Goal: Transaction & Acquisition: Purchase product/service

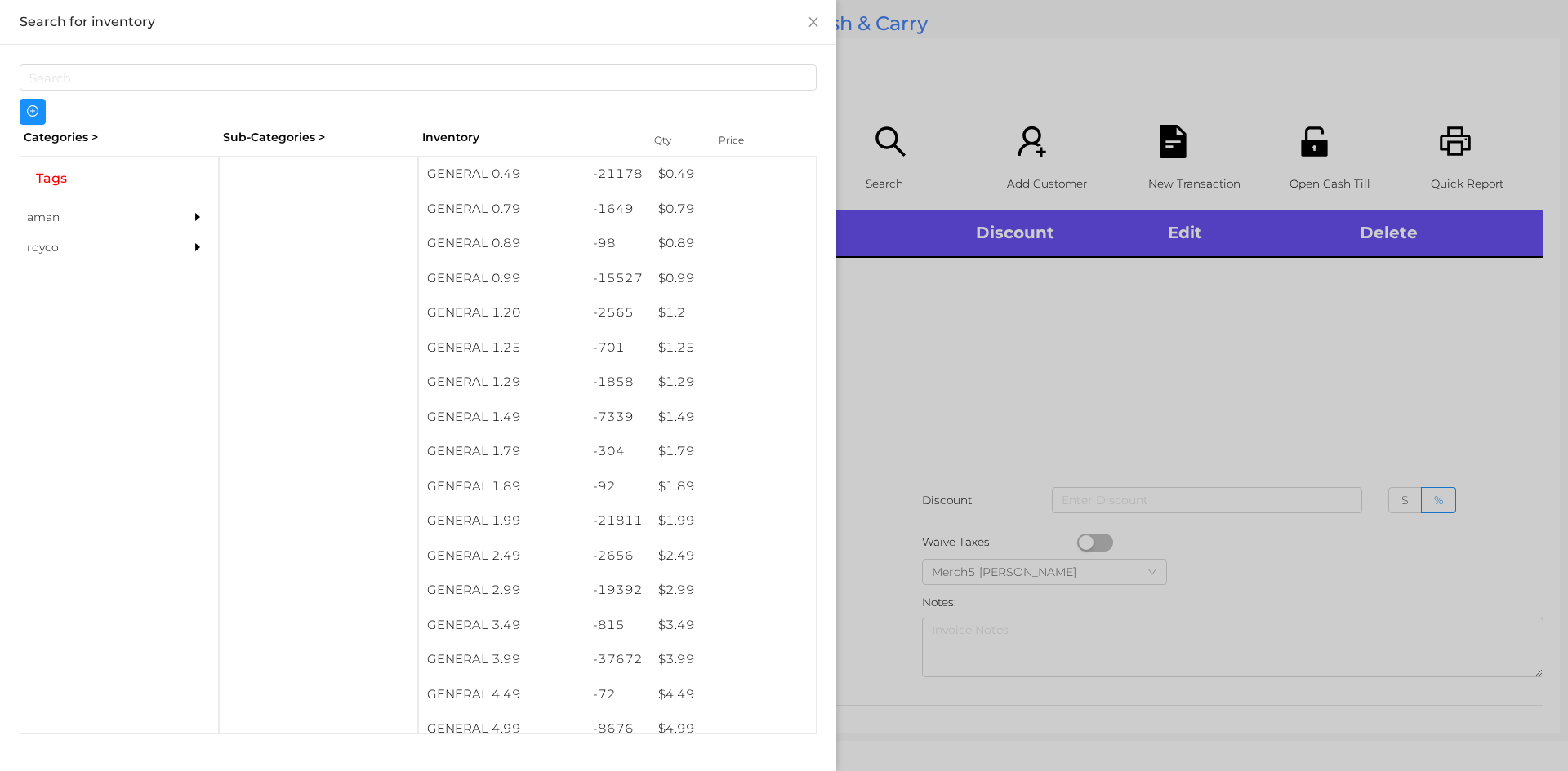
scroll to position [9, 0]
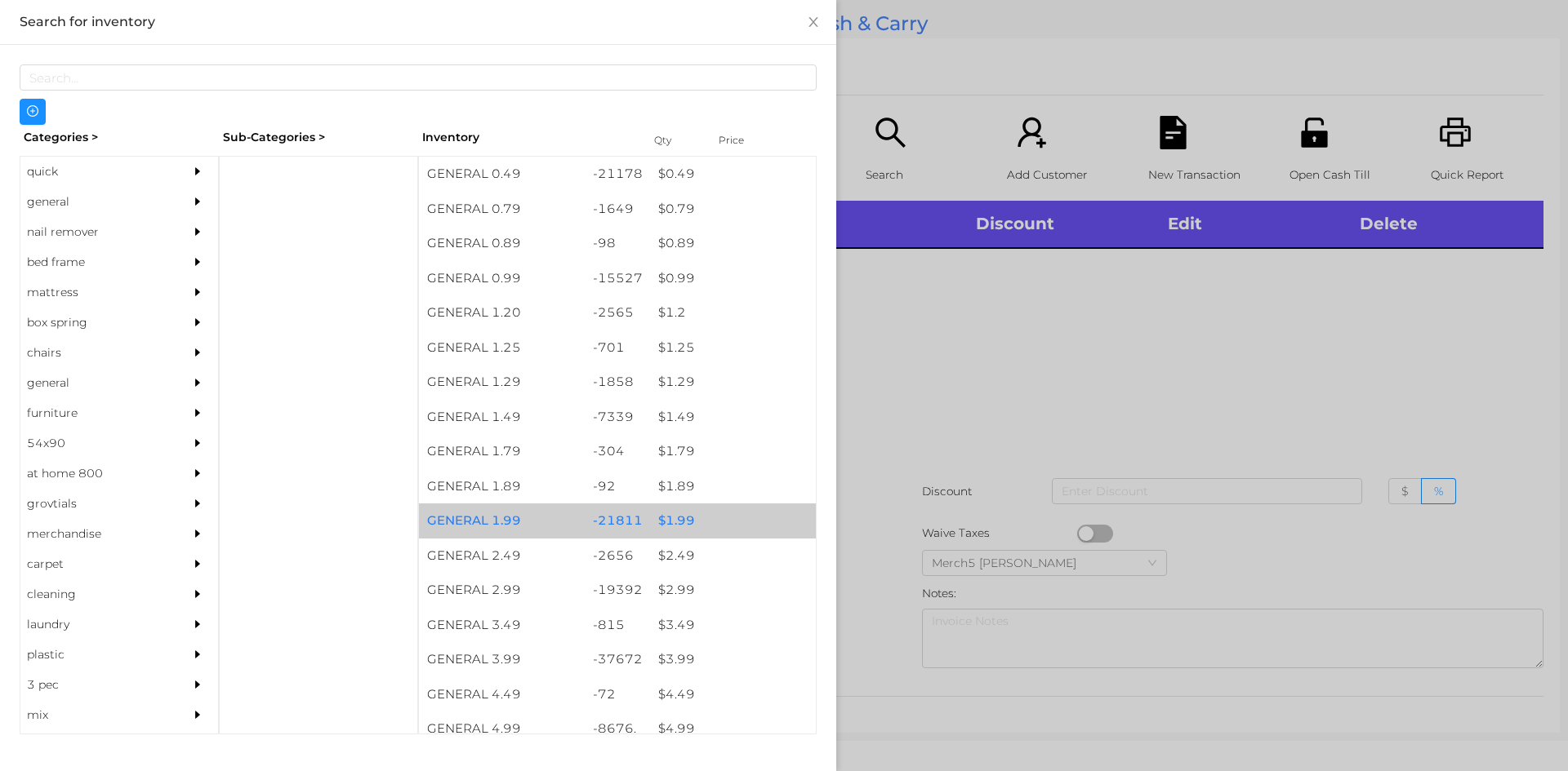
click at [670, 523] on div "$ 1.99" at bounding box center [733, 521] width 166 height 35
click at [658, 525] on div "$ 1.99" at bounding box center [733, 521] width 166 height 35
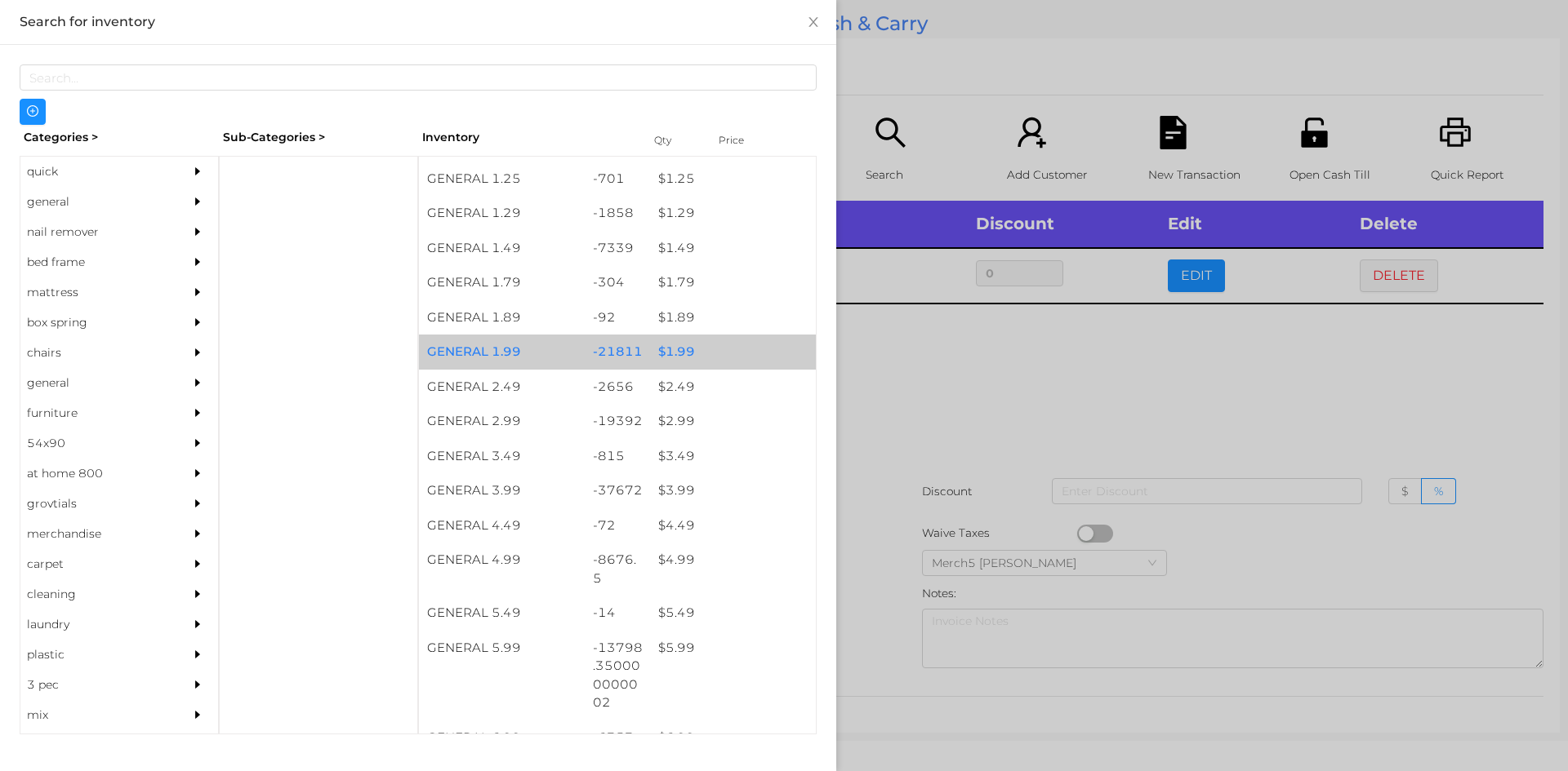
scroll to position [169, 0]
click at [675, 657] on div "$ 5.99" at bounding box center [733, 649] width 166 height 35
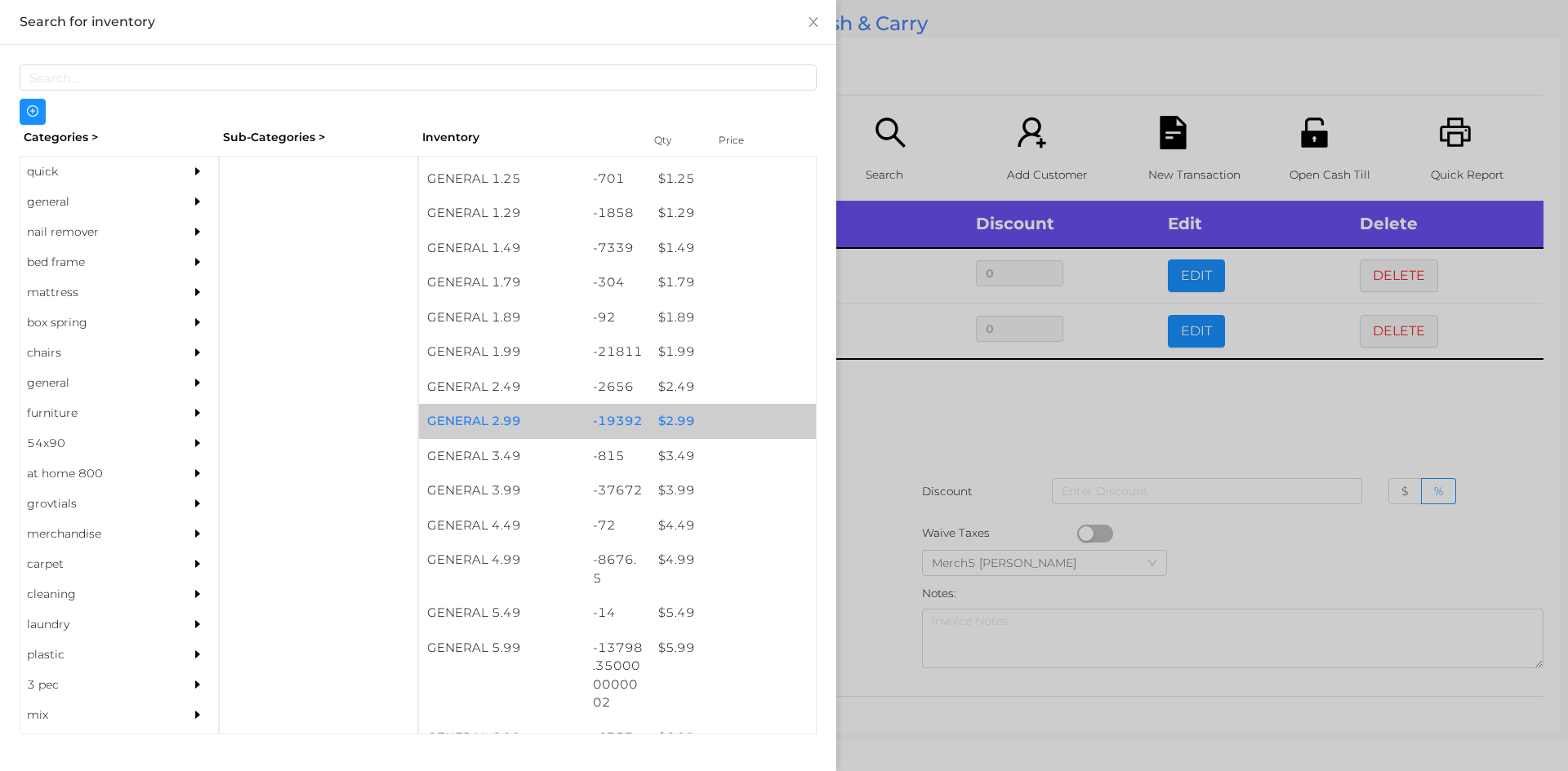
click at [669, 425] on div "$ 2.99" at bounding box center [733, 421] width 166 height 35
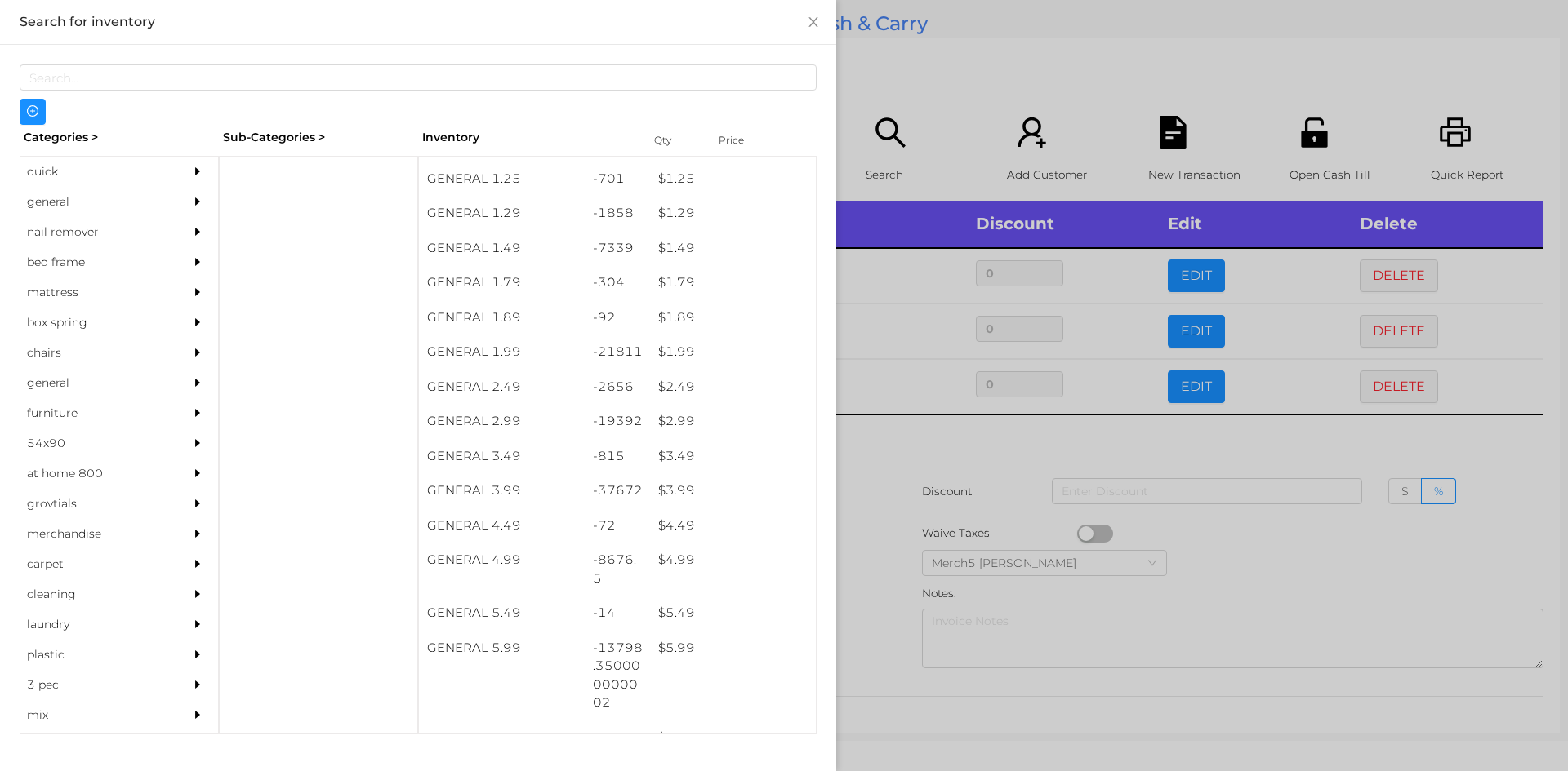
click at [868, 448] on div at bounding box center [784, 386] width 1568 height 771
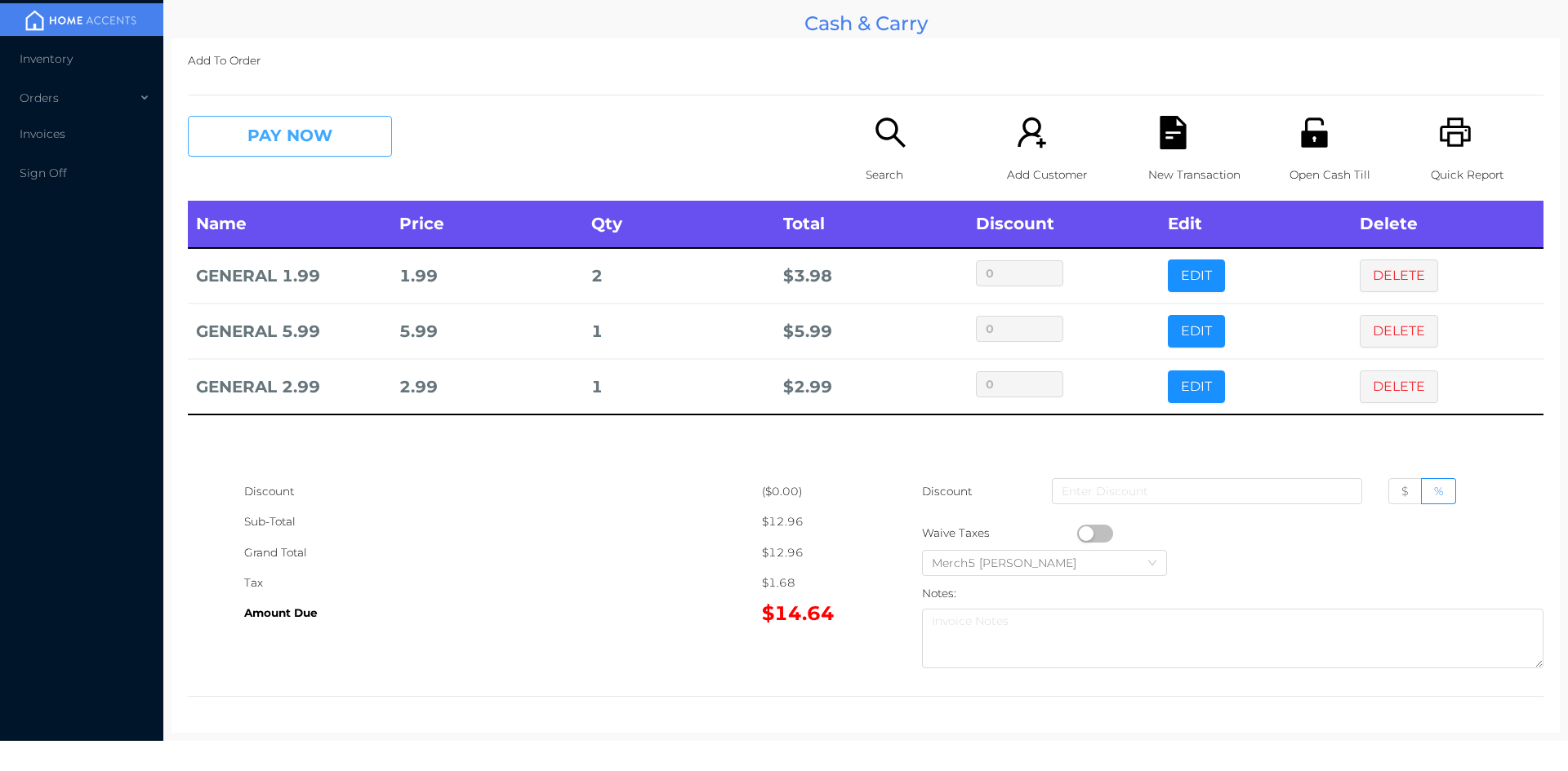
click at [314, 139] on button "PAY NOW" at bounding box center [289, 136] width 204 height 41
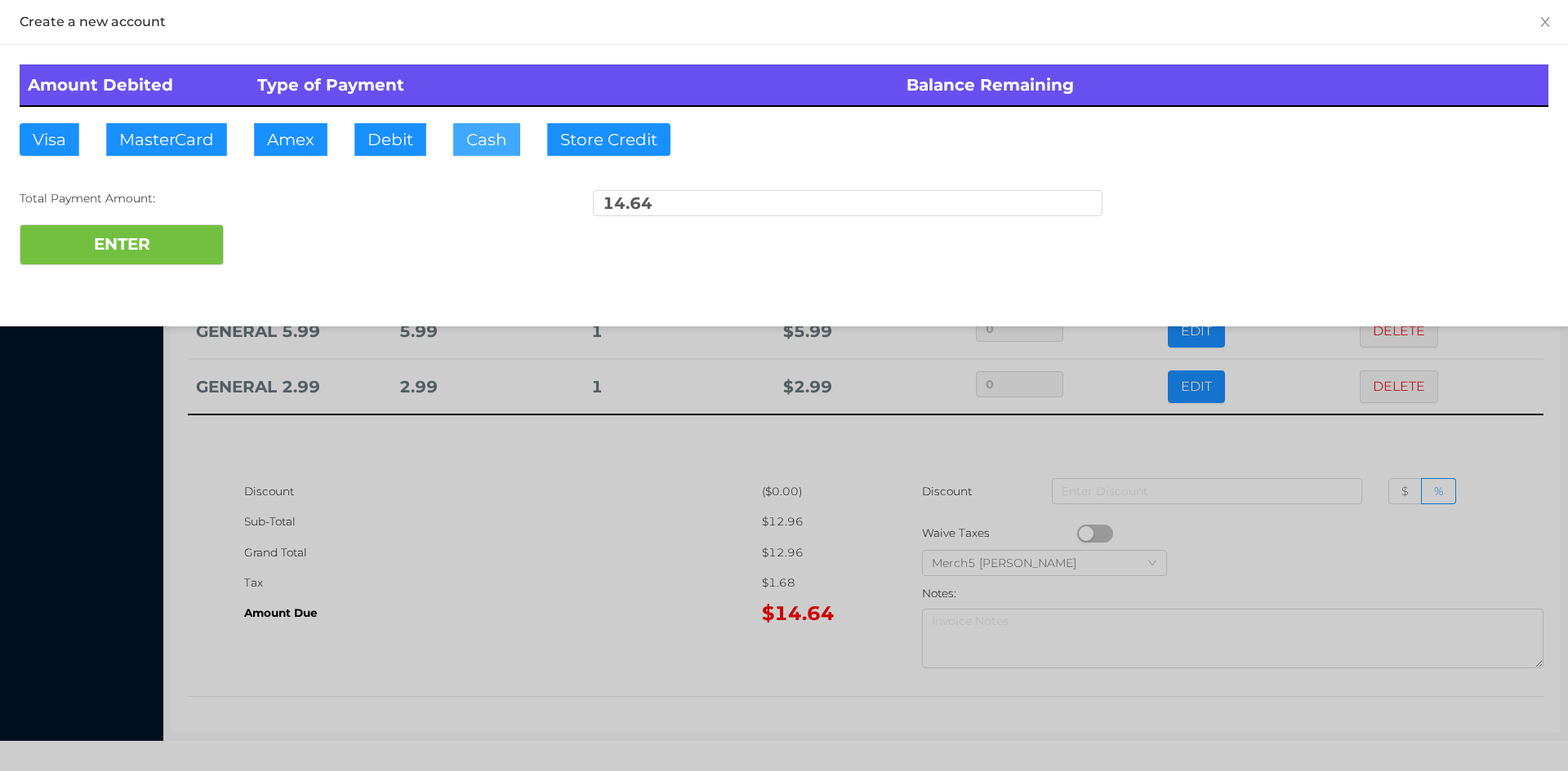
click at [490, 136] on button "Cash" at bounding box center [486, 139] width 67 height 32
type input "50"
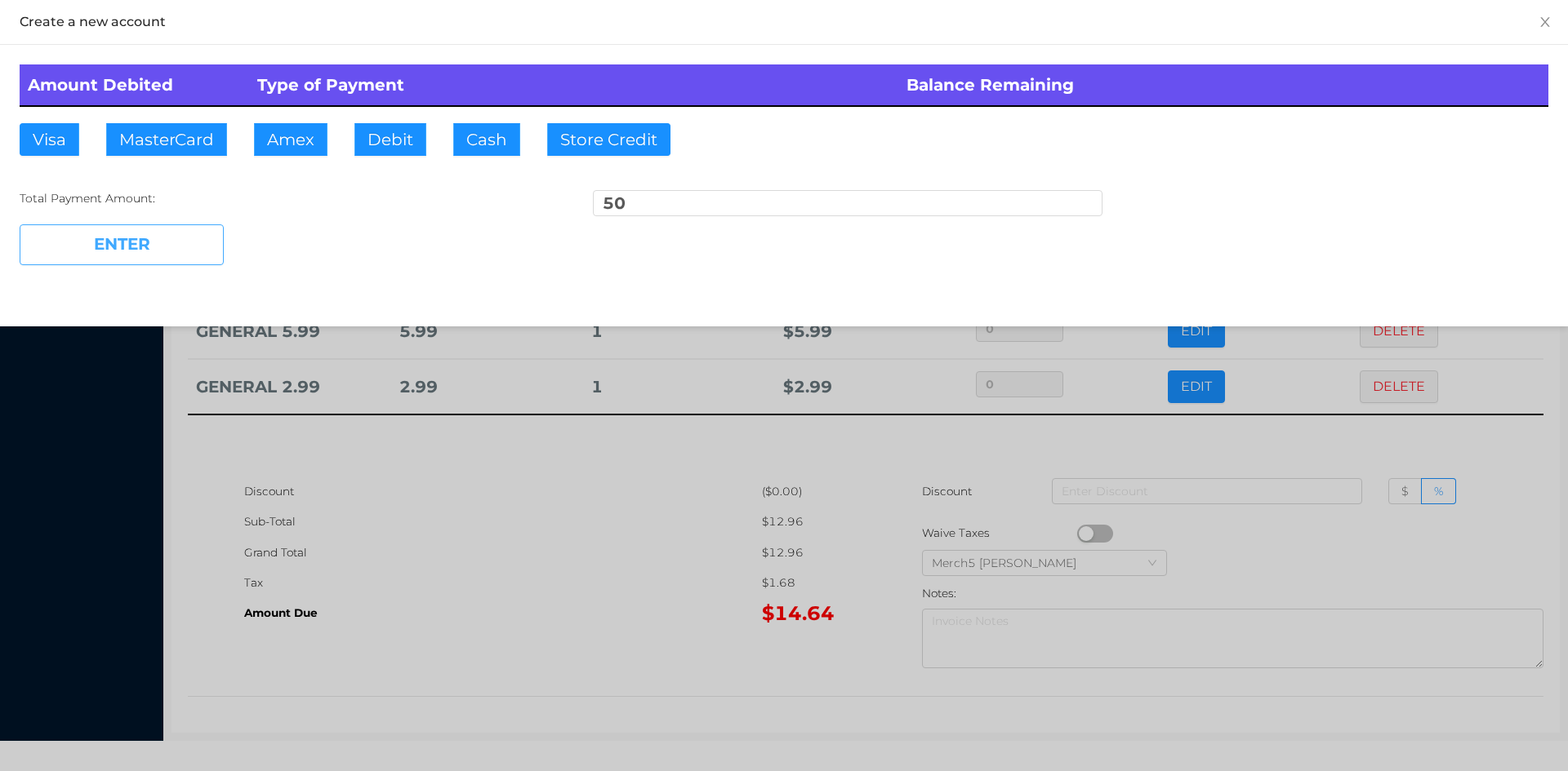
click at [123, 243] on button "ENTER" at bounding box center [121, 245] width 204 height 41
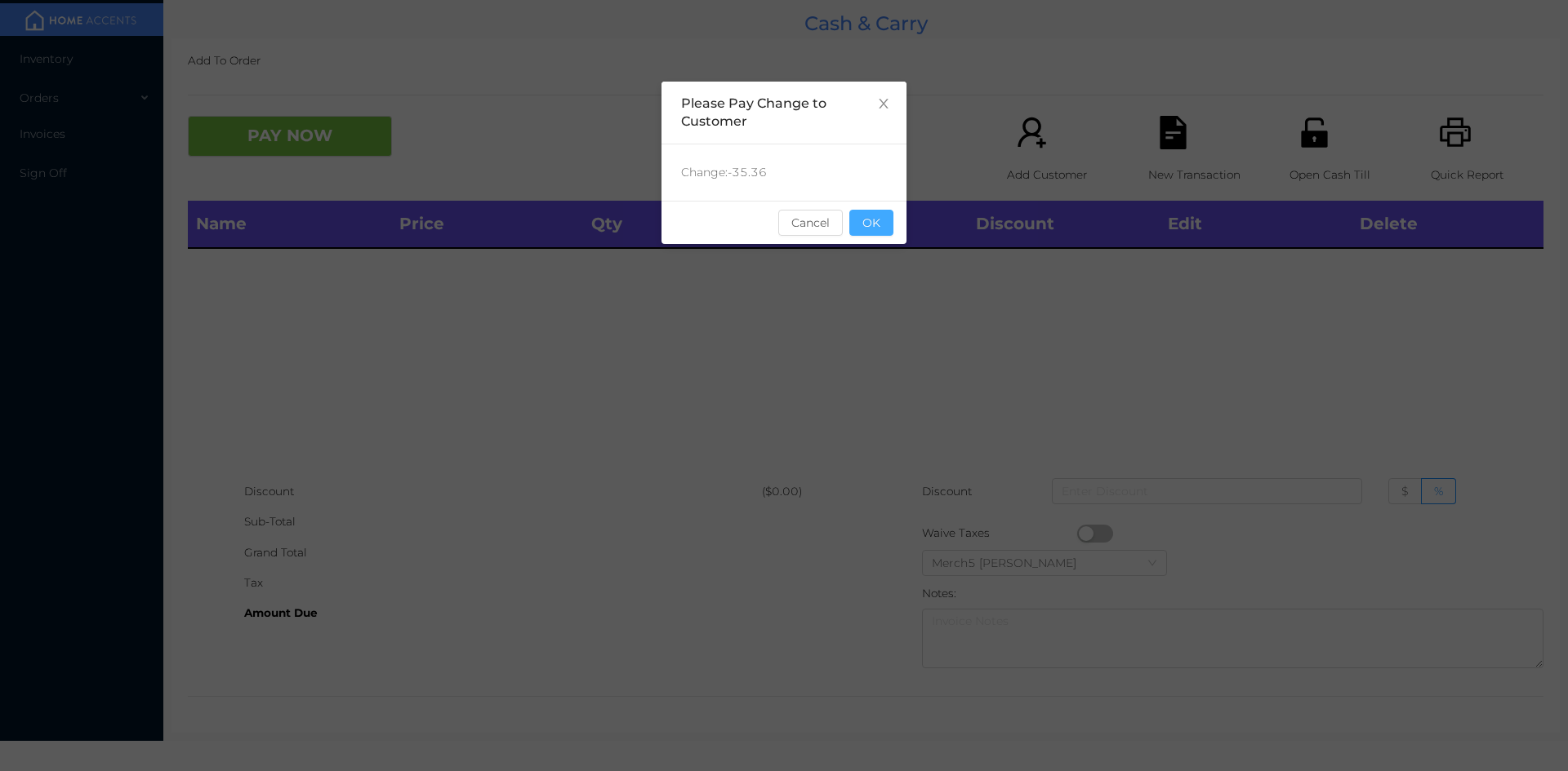
click at [878, 230] on button "OK" at bounding box center [871, 223] width 44 height 26
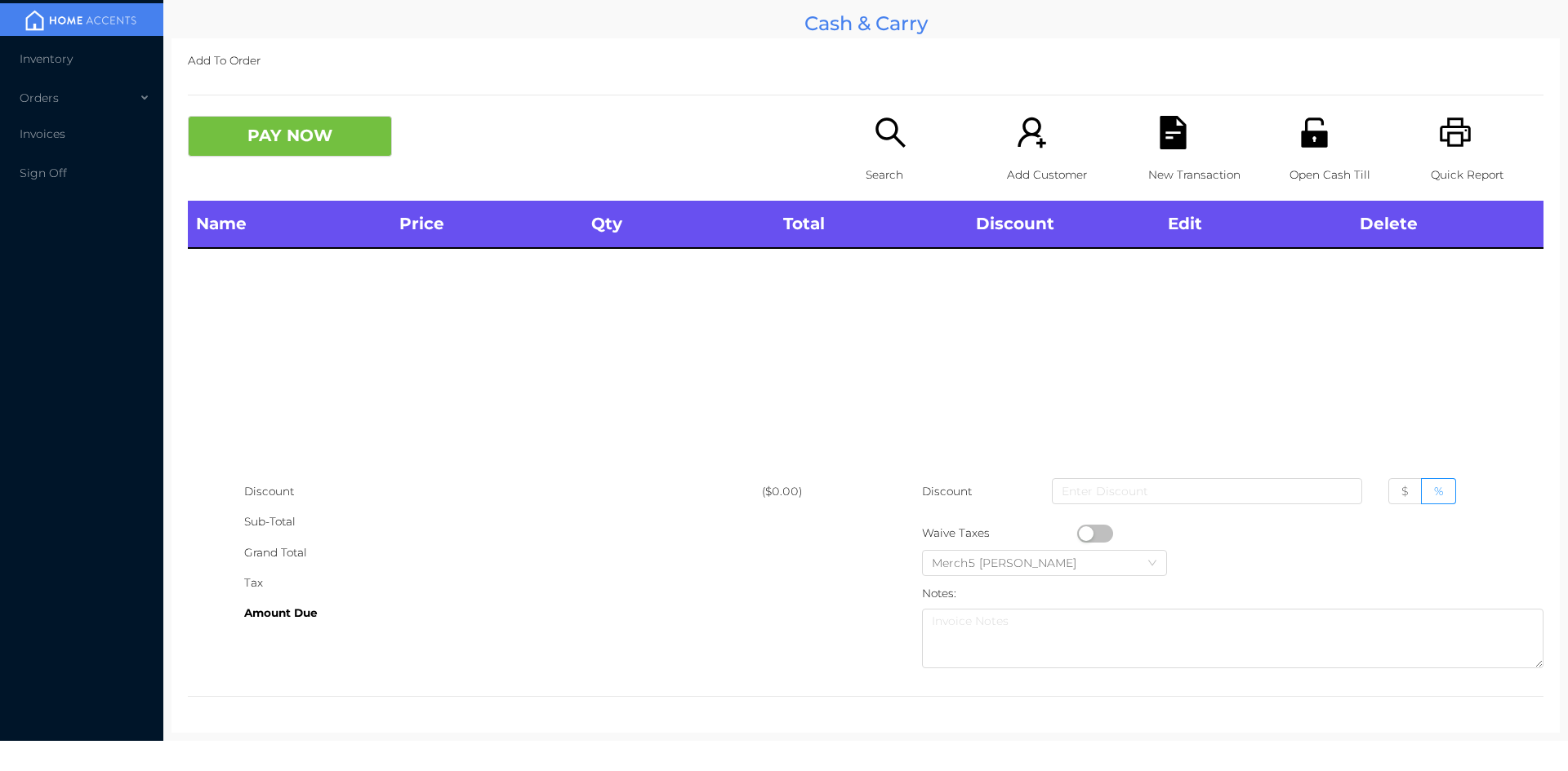
click at [1446, 149] on icon "icon: printer" at bounding box center [1455, 133] width 33 height 33
click at [889, 121] on icon "icon: search" at bounding box center [890, 133] width 33 height 33
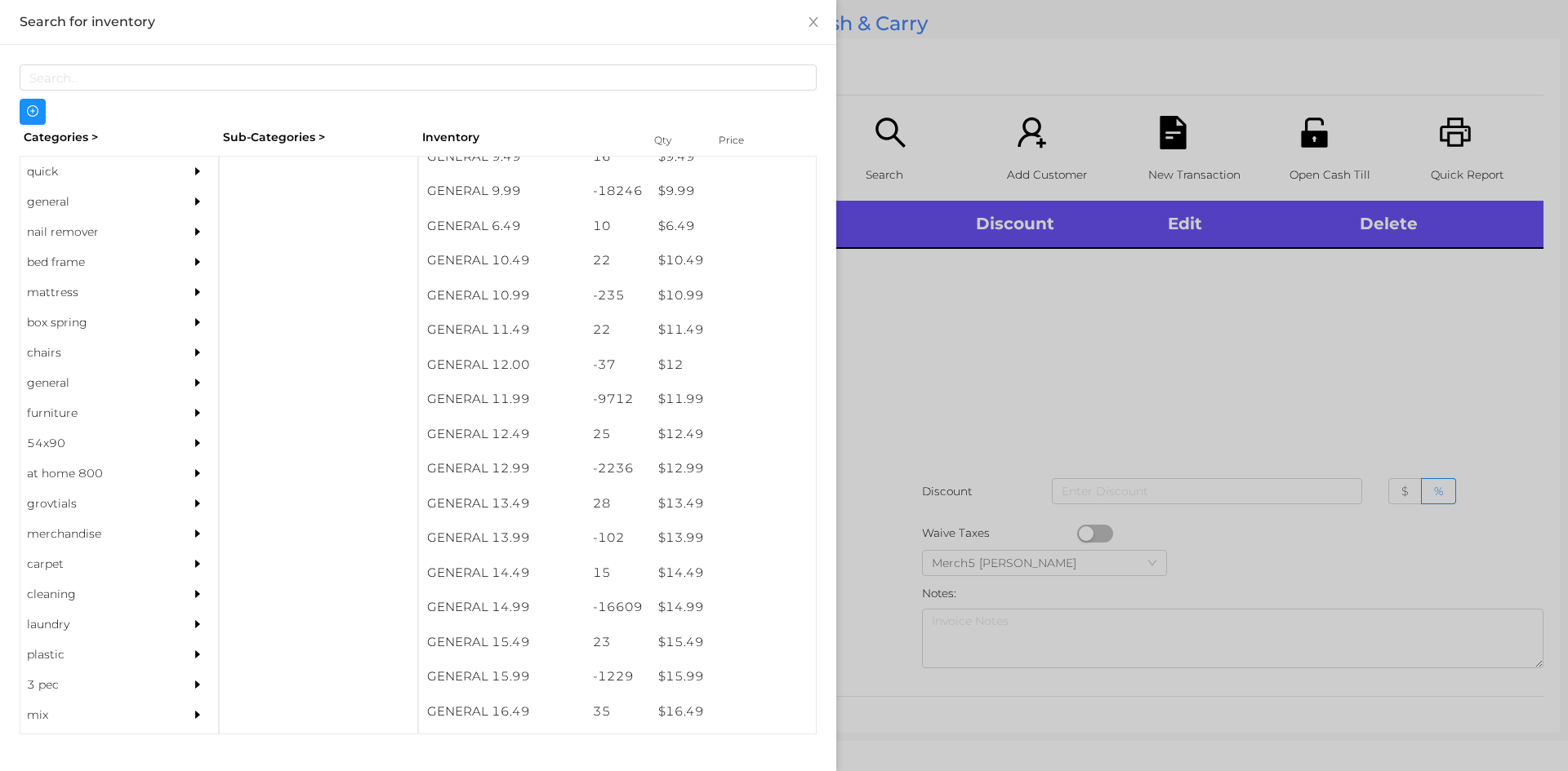
scroll to position [978, 0]
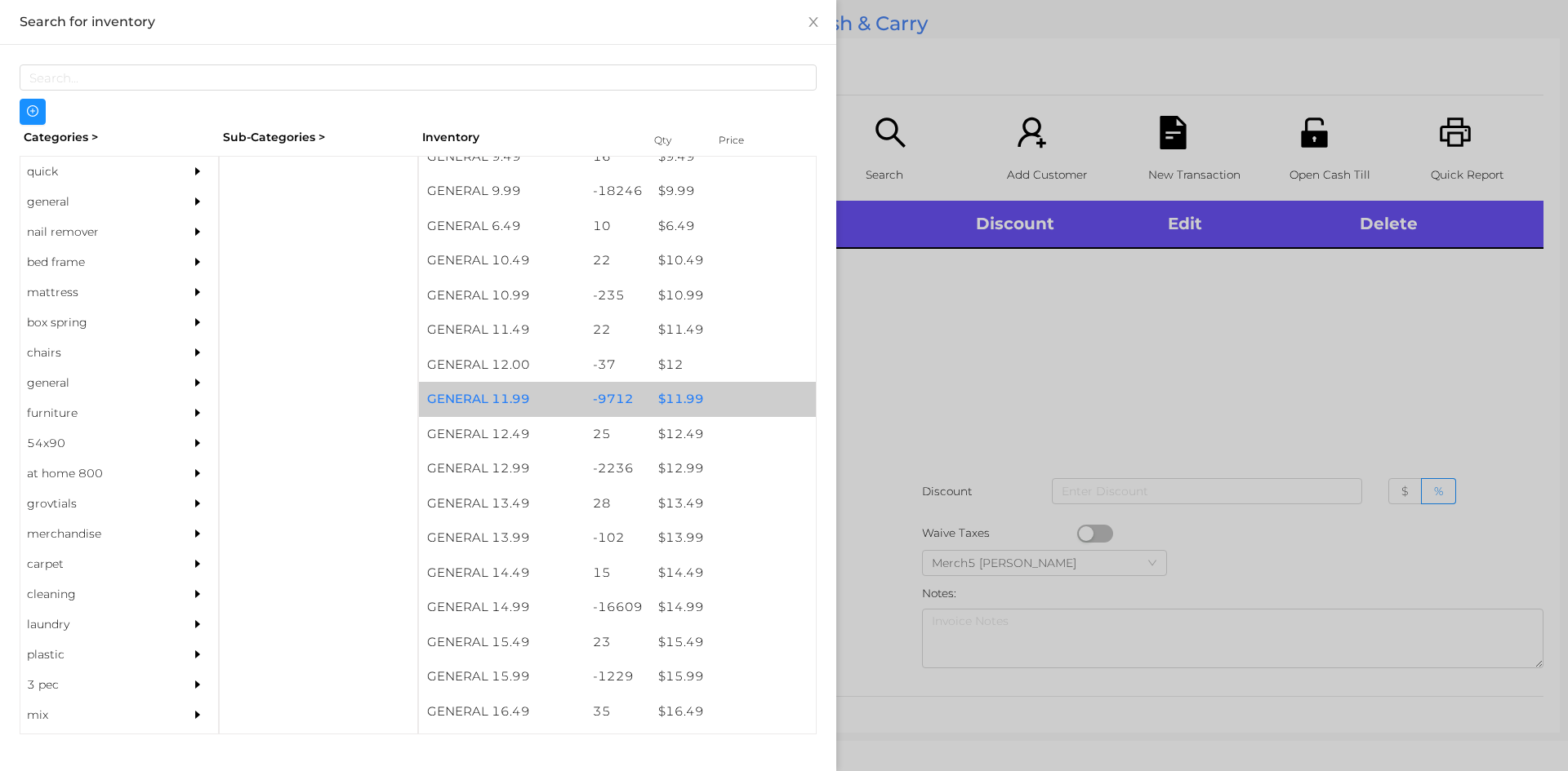
click at [679, 404] on div "$ 11.99" at bounding box center [733, 399] width 166 height 35
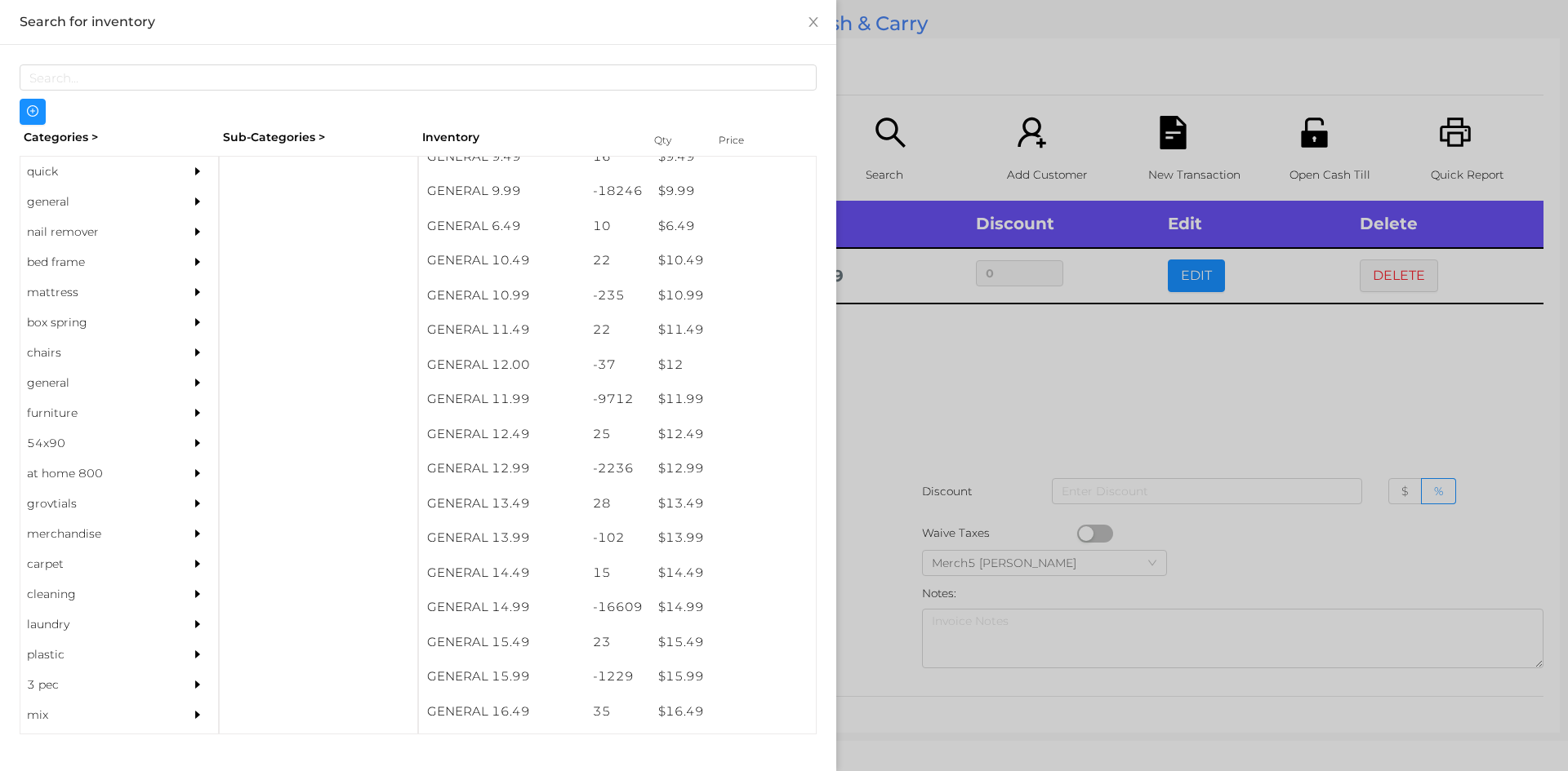
click at [31, 187] on div "general" at bounding box center [94, 202] width 149 height 31
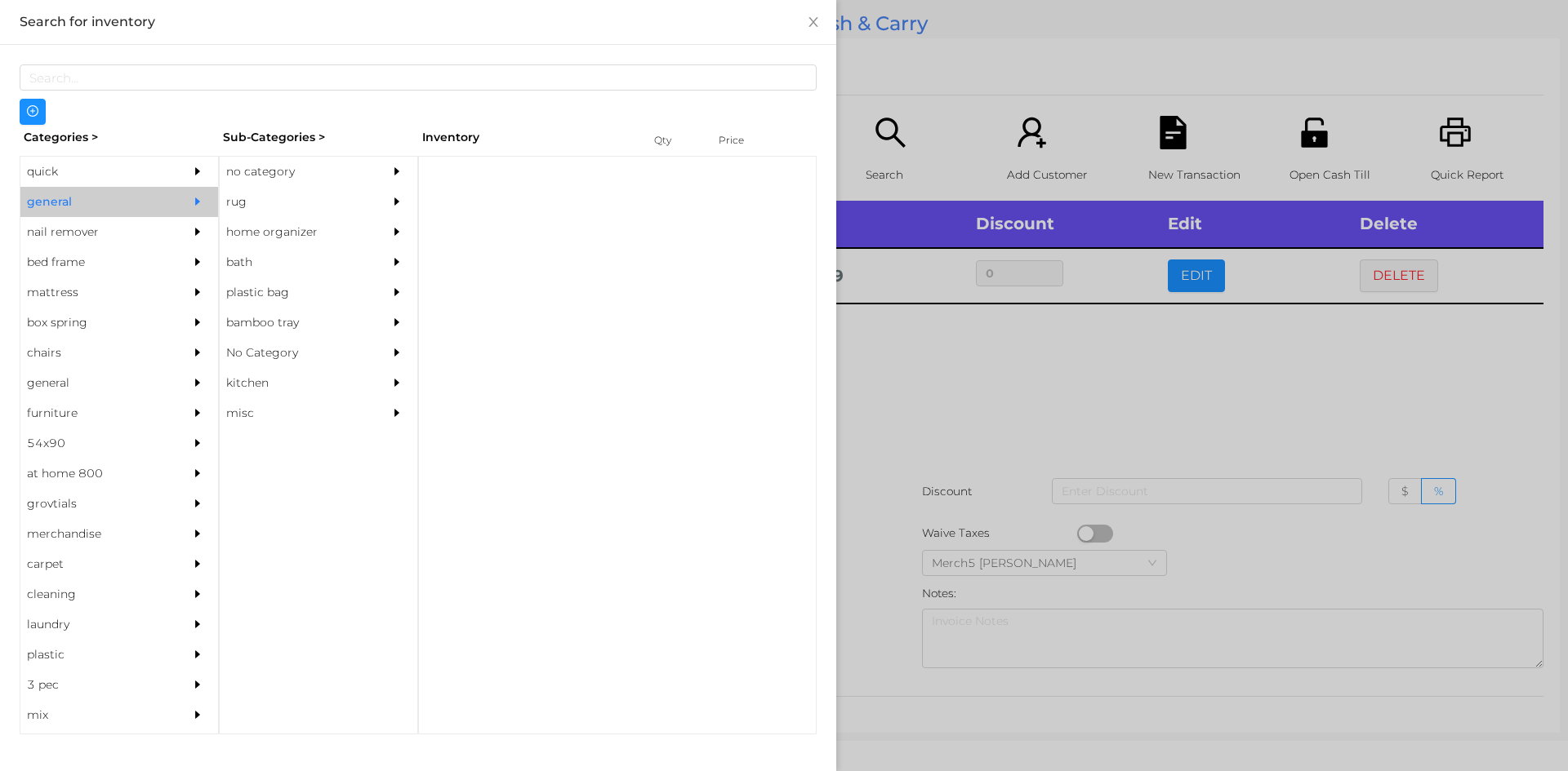
click at [43, 181] on div "quick" at bounding box center [94, 171] width 149 height 31
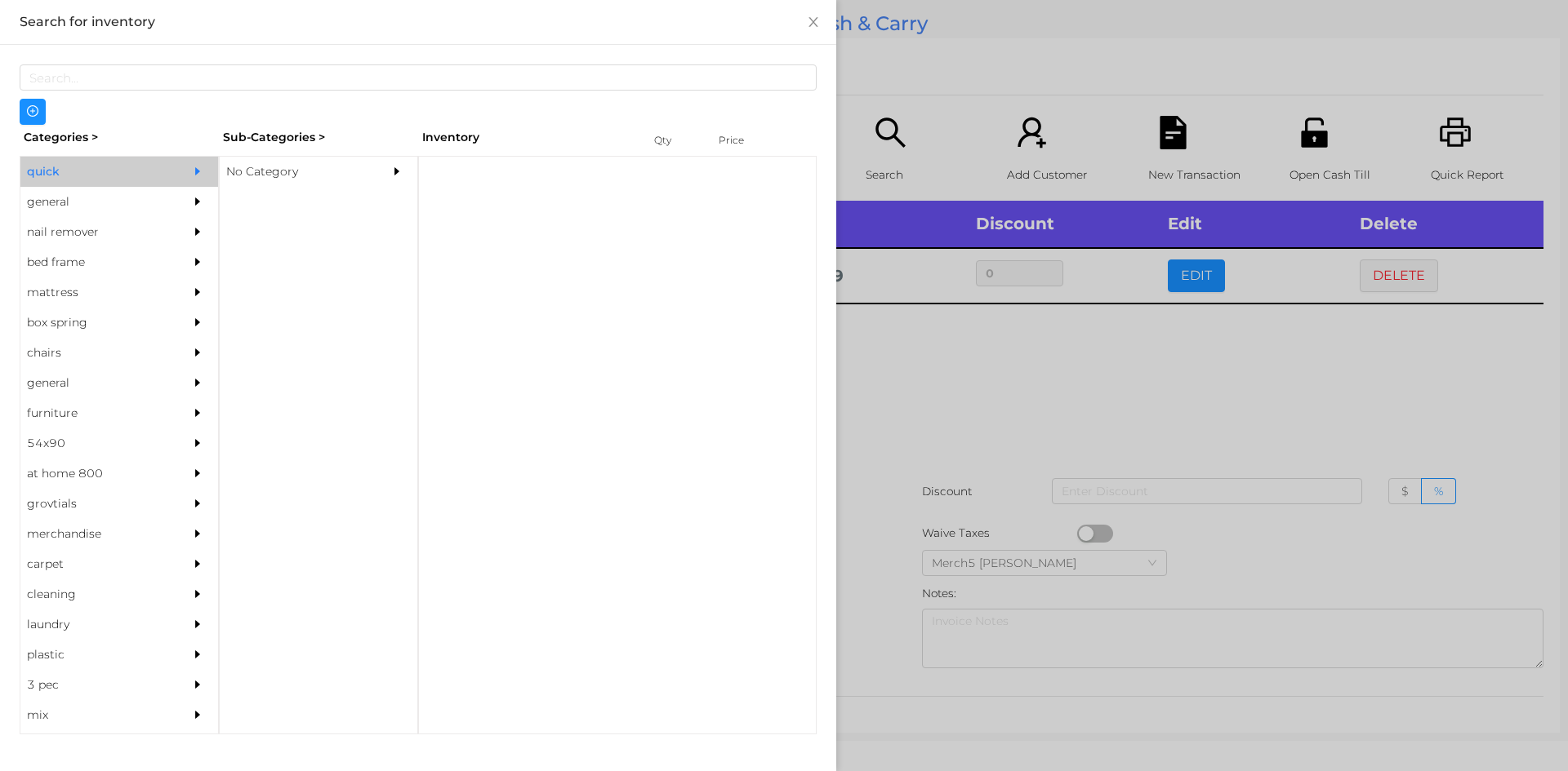
click at [270, 182] on div "No Category" at bounding box center [294, 171] width 149 height 31
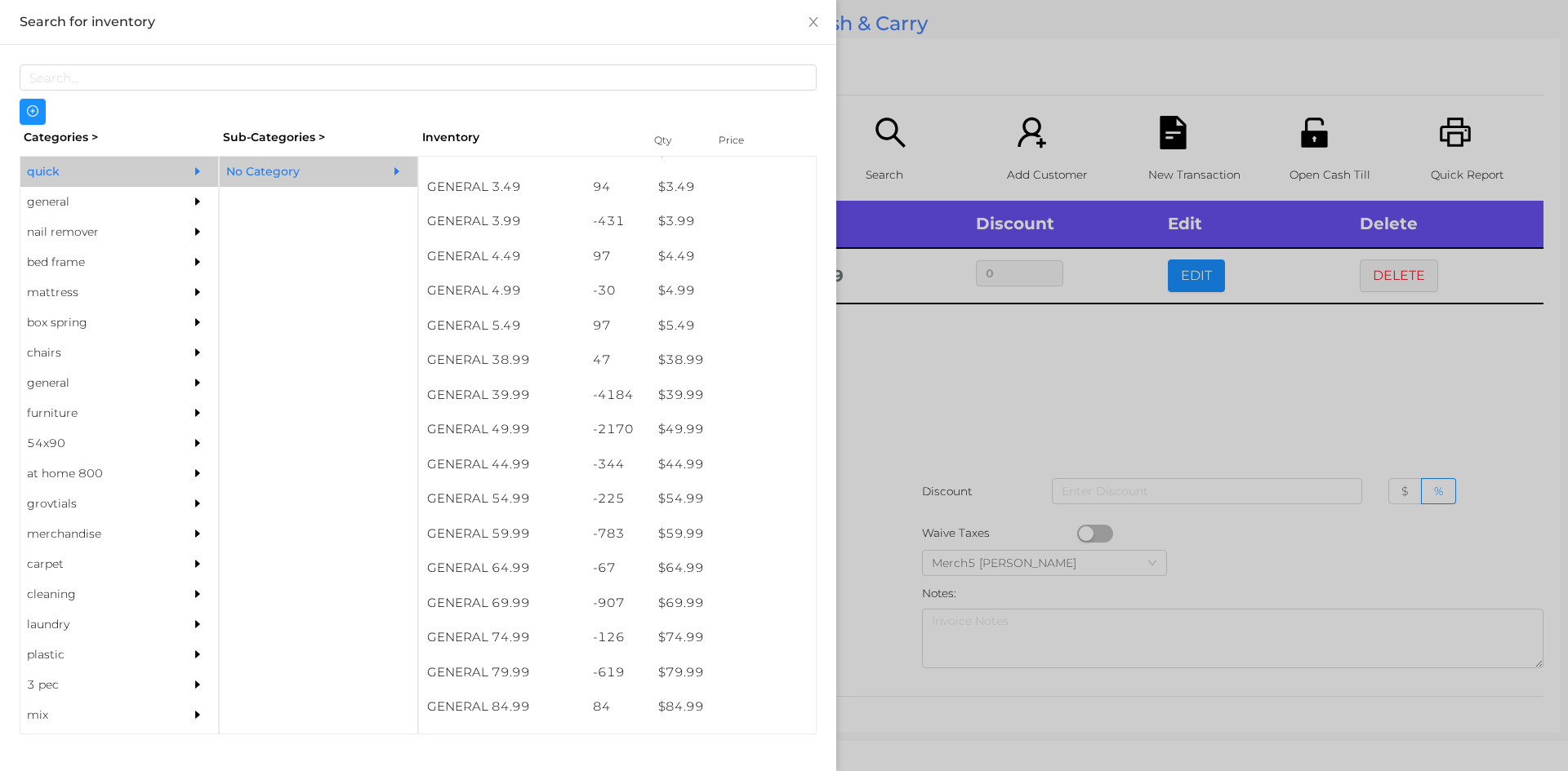
scroll to position [715, 0]
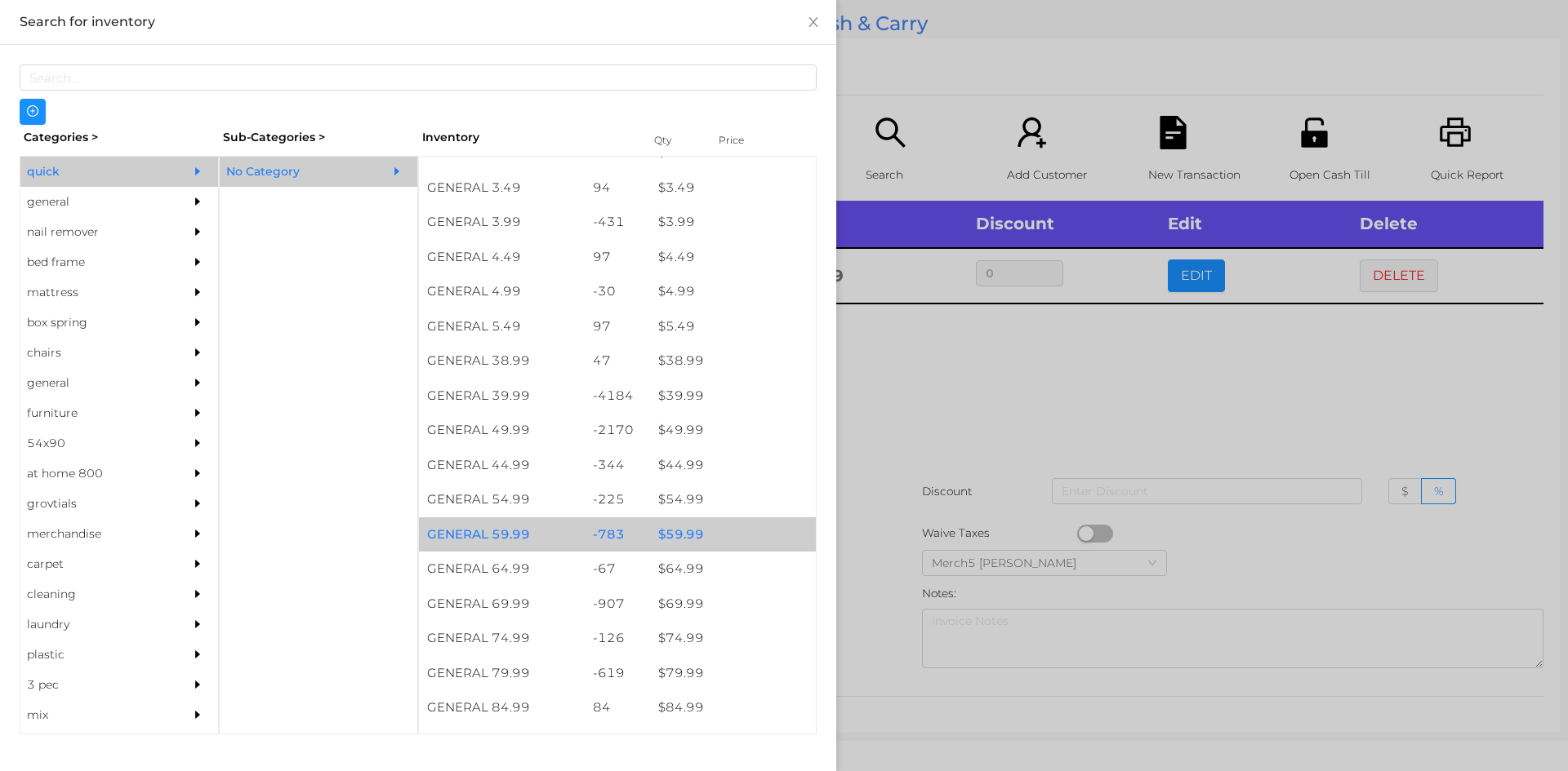
click at [678, 544] on div "$ 59.99" at bounding box center [733, 535] width 166 height 35
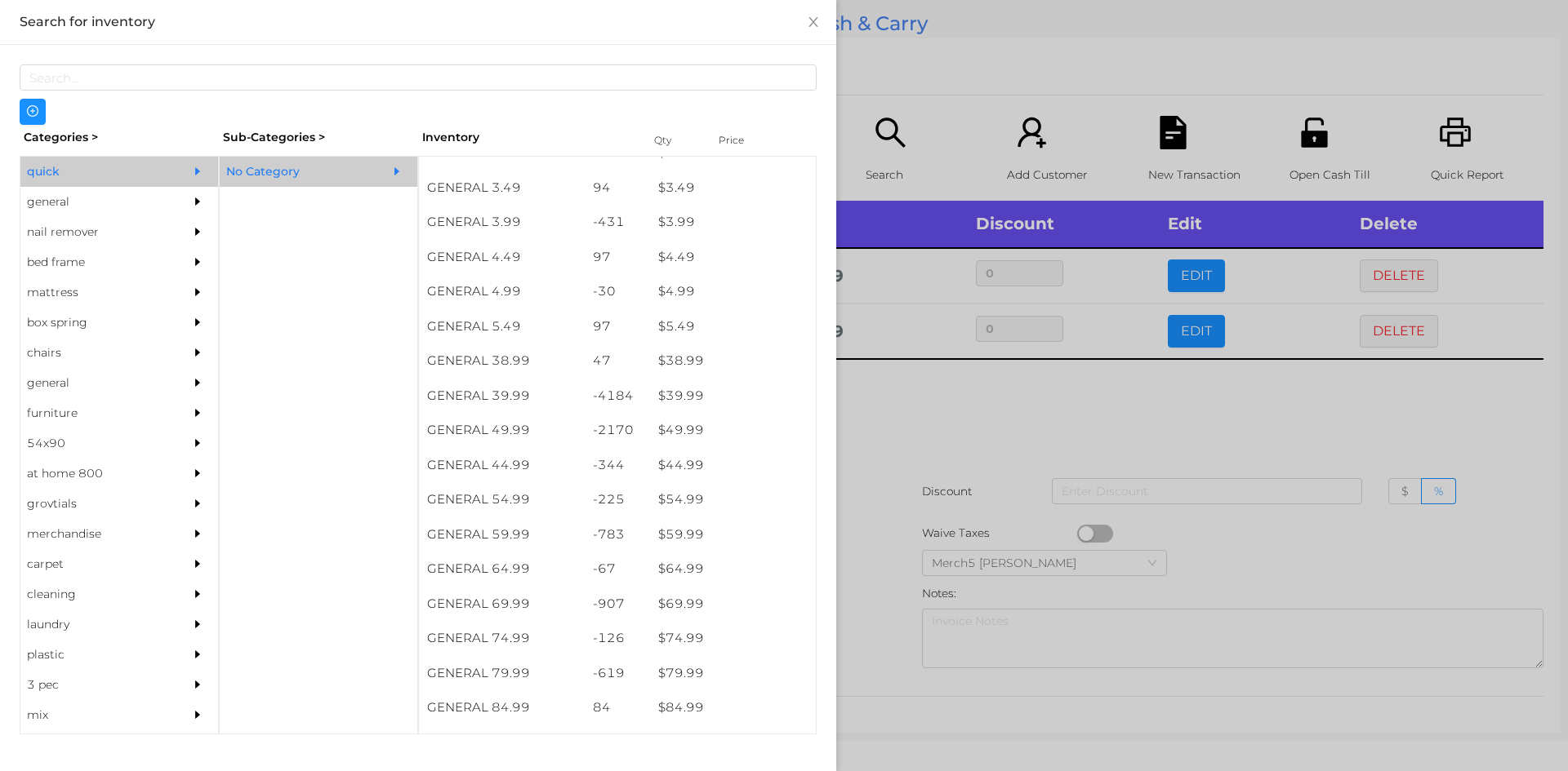
click at [901, 416] on div at bounding box center [784, 386] width 1568 height 771
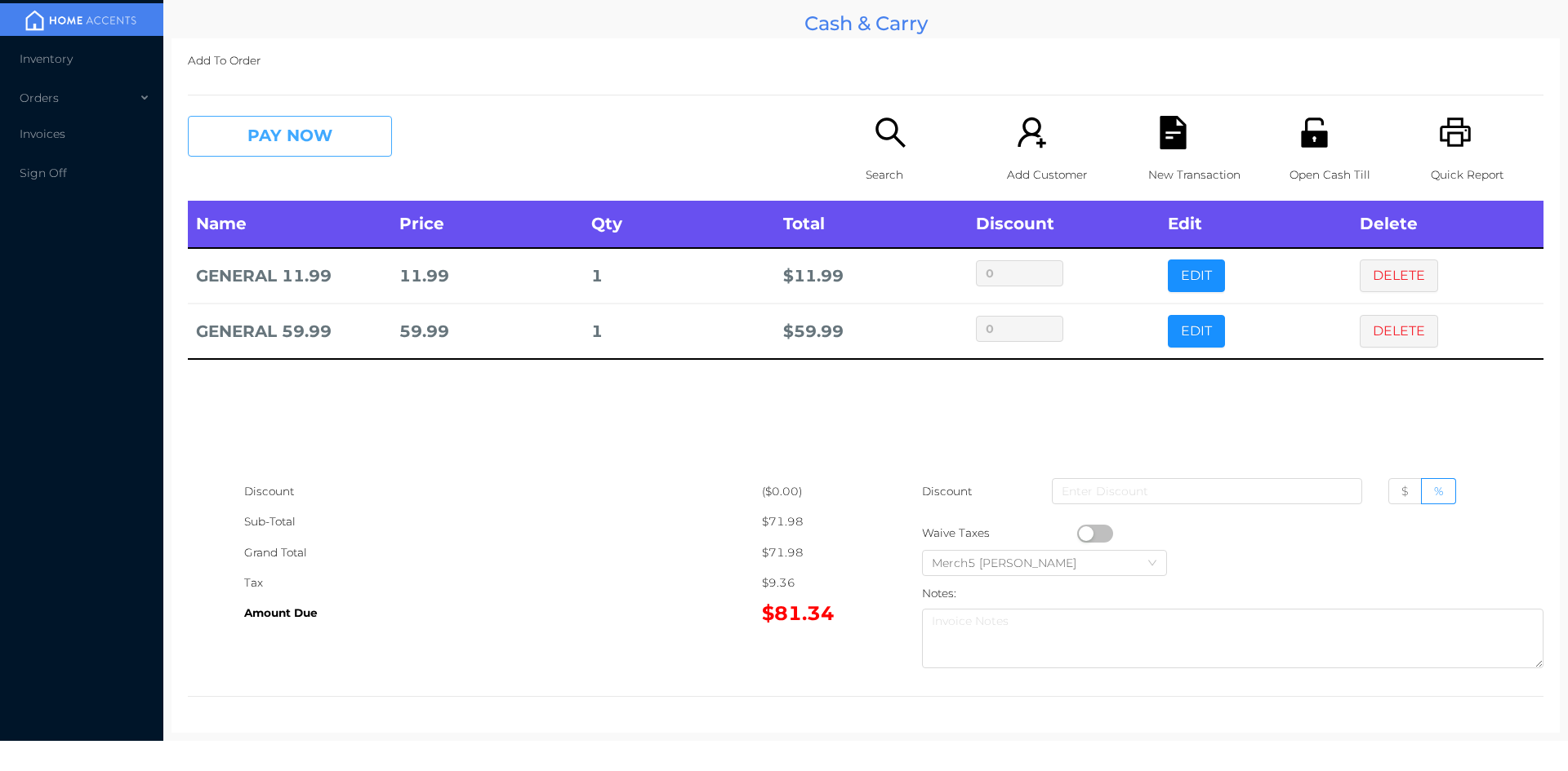
click at [273, 154] on button "PAY NOW" at bounding box center [289, 136] width 204 height 41
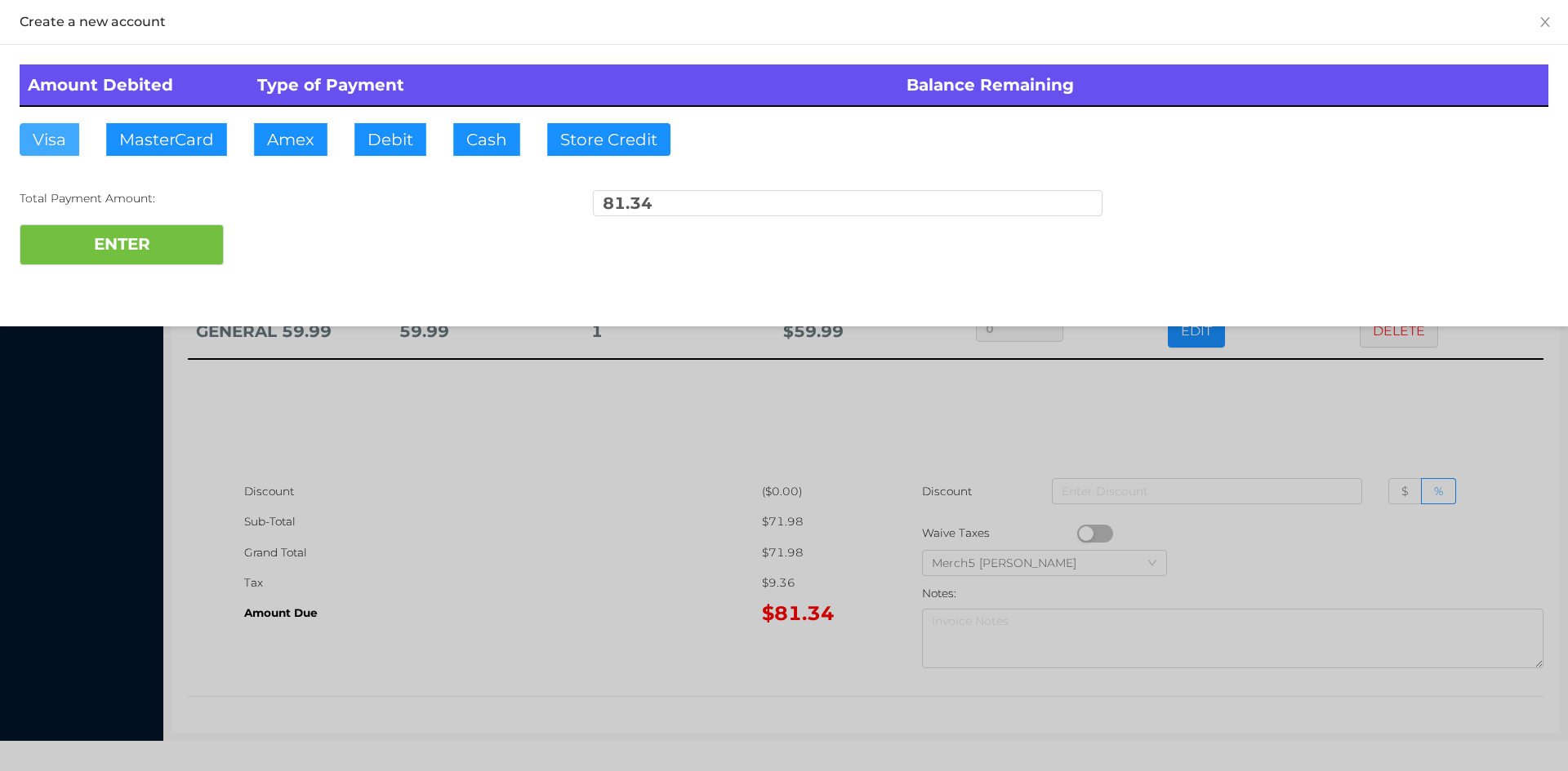
click at [38, 133] on button "Visa" at bounding box center [49, 139] width 59 height 32
click at [74, 235] on button "ENTER" at bounding box center [121, 245] width 204 height 41
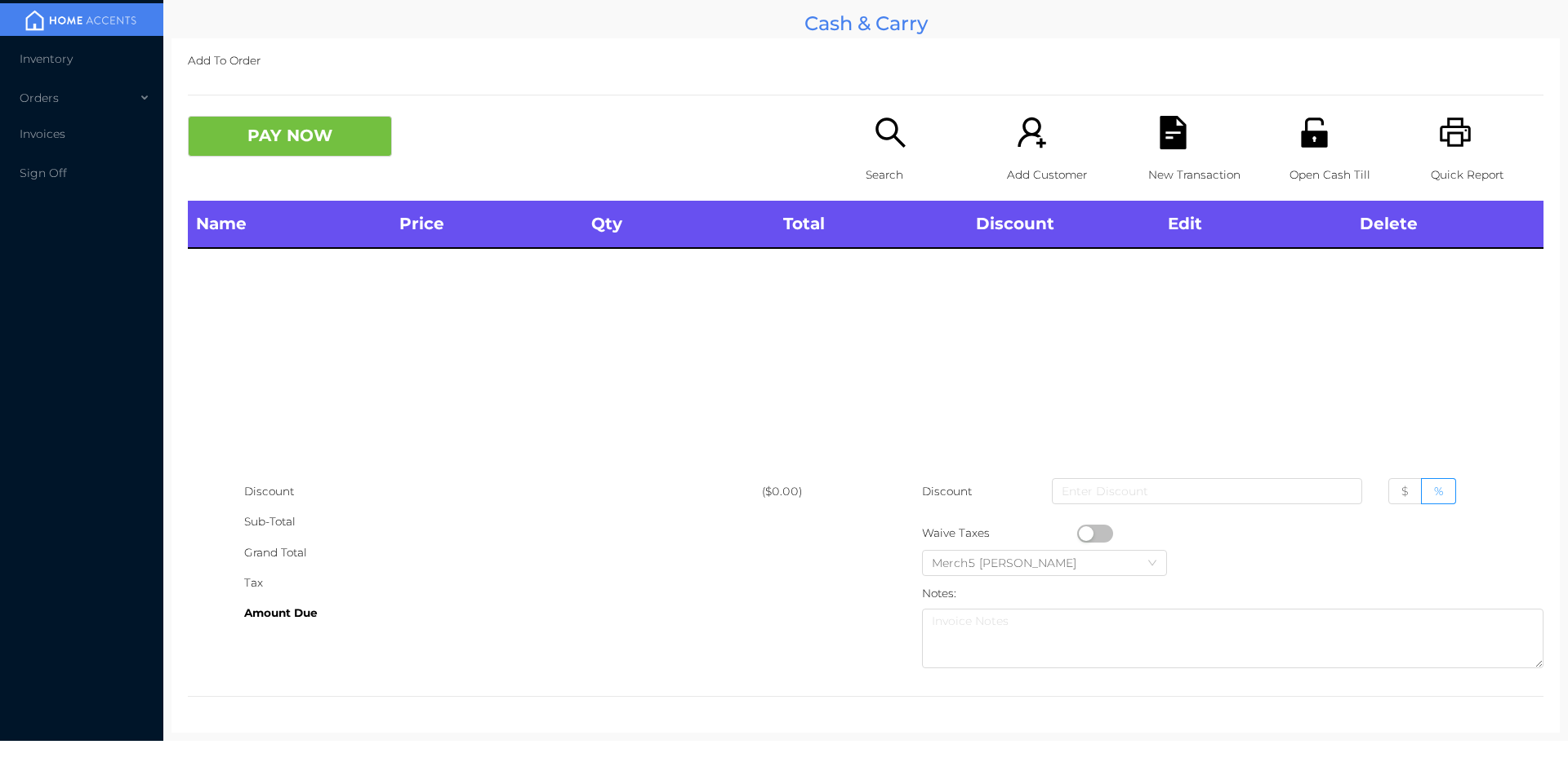
click at [875, 142] on icon "icon: search" at bounding box center [890, 133] width 33 height 33
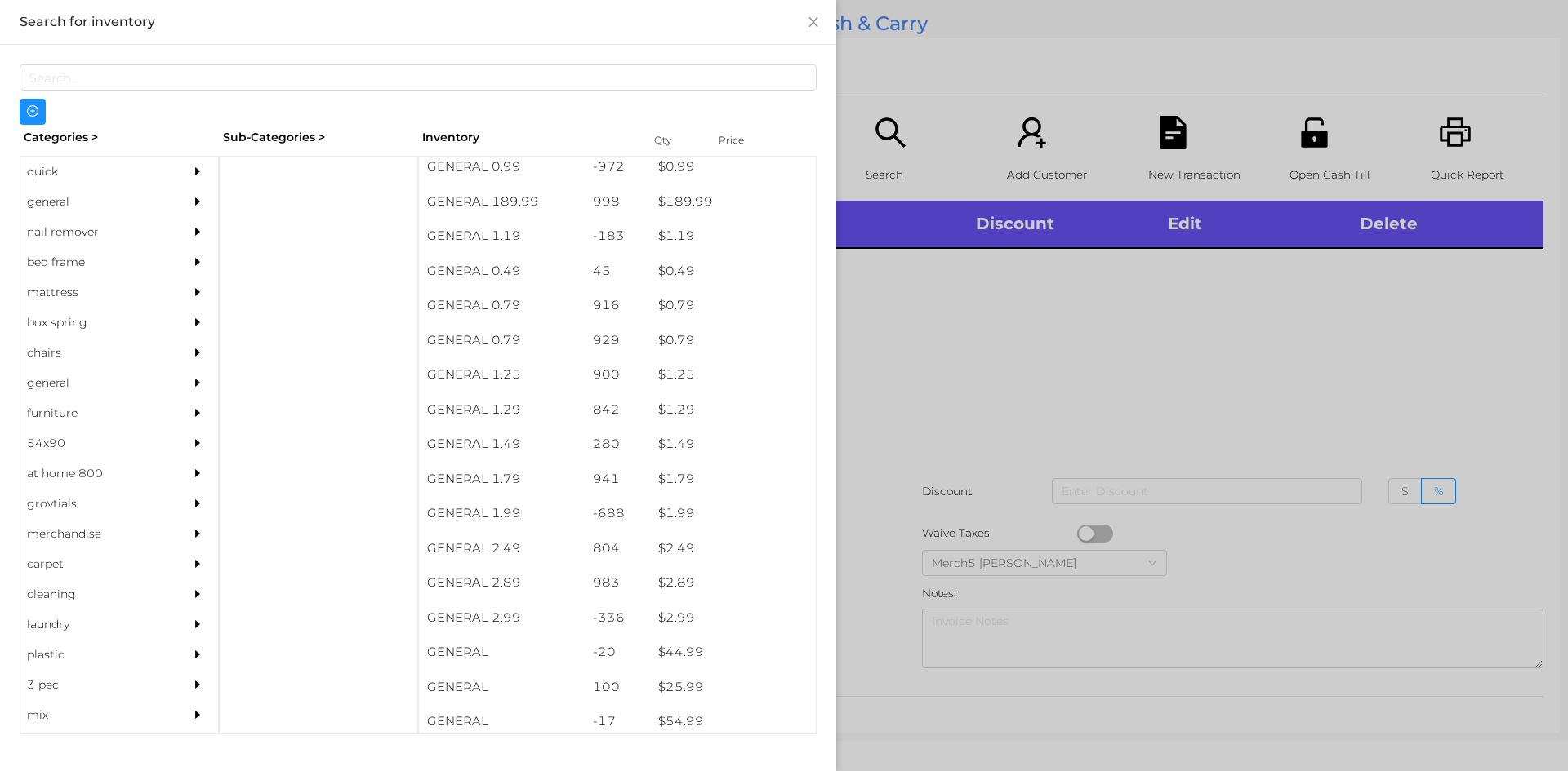
scroll to position [18, 0]
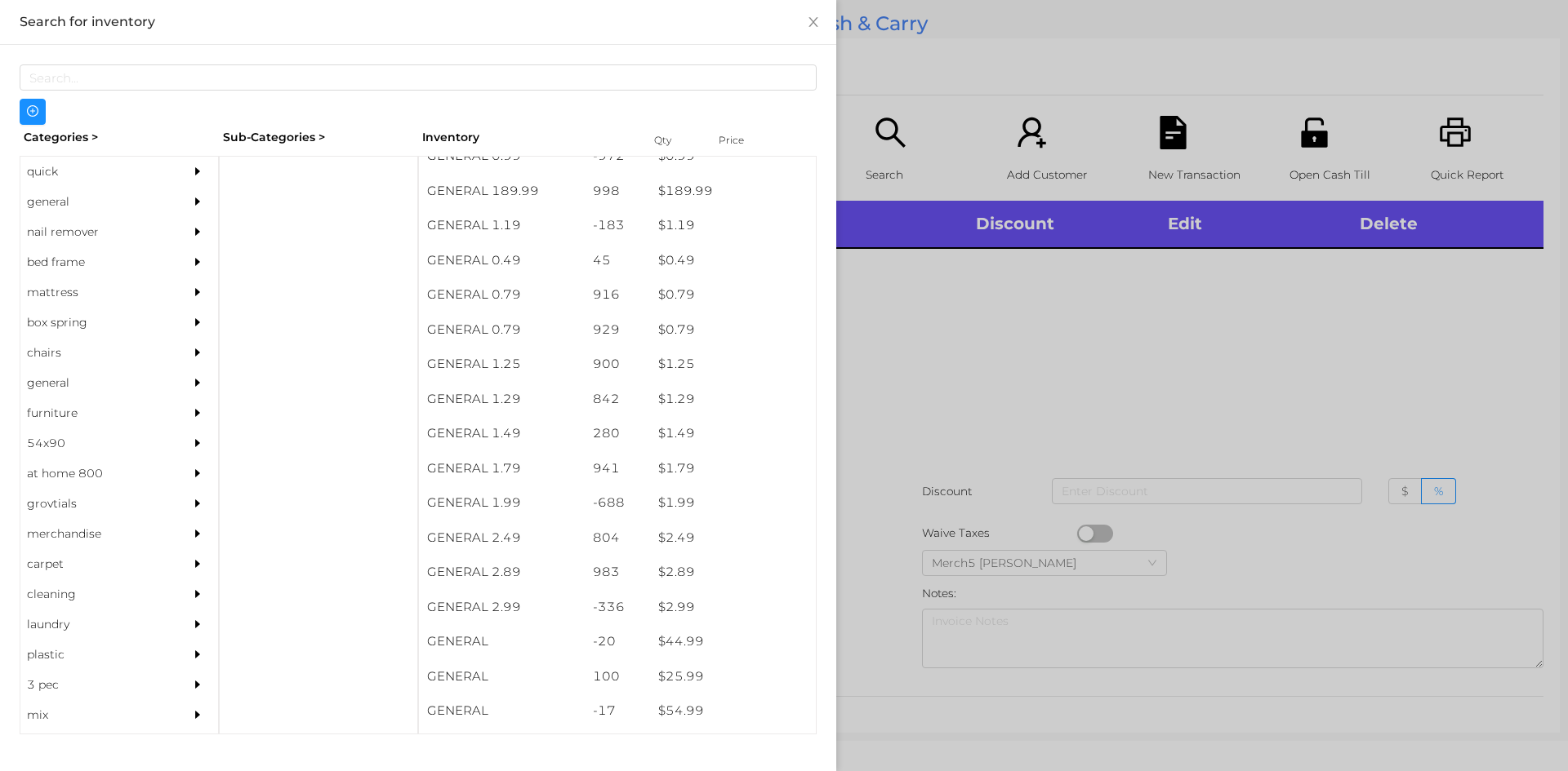
click at [55, 203] on div "general" at bounding box center [94, 202] width 149 height 31
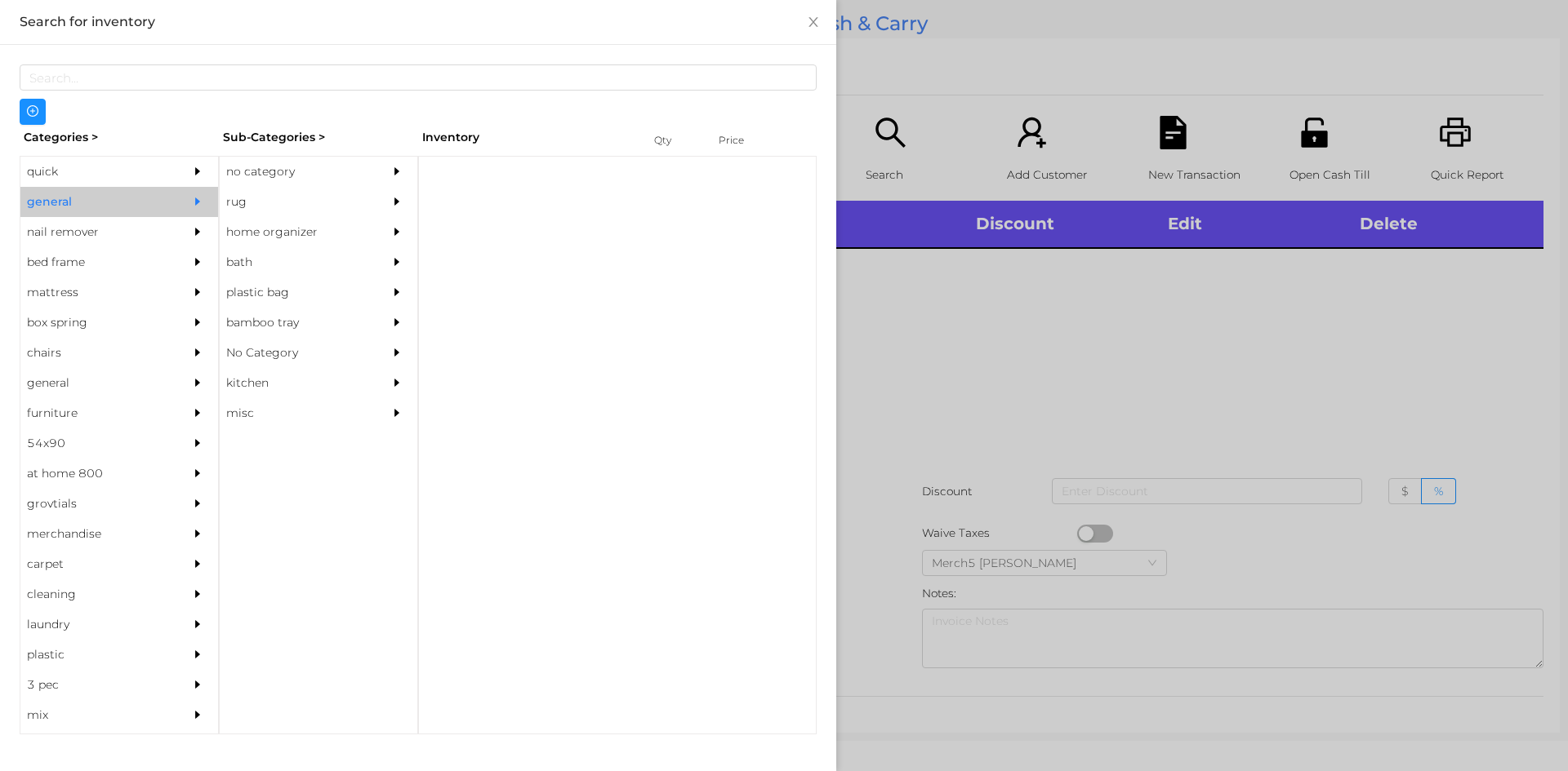
click at [256, 170] on div "no category" at bounding box center [294, 171] width 149 height 31
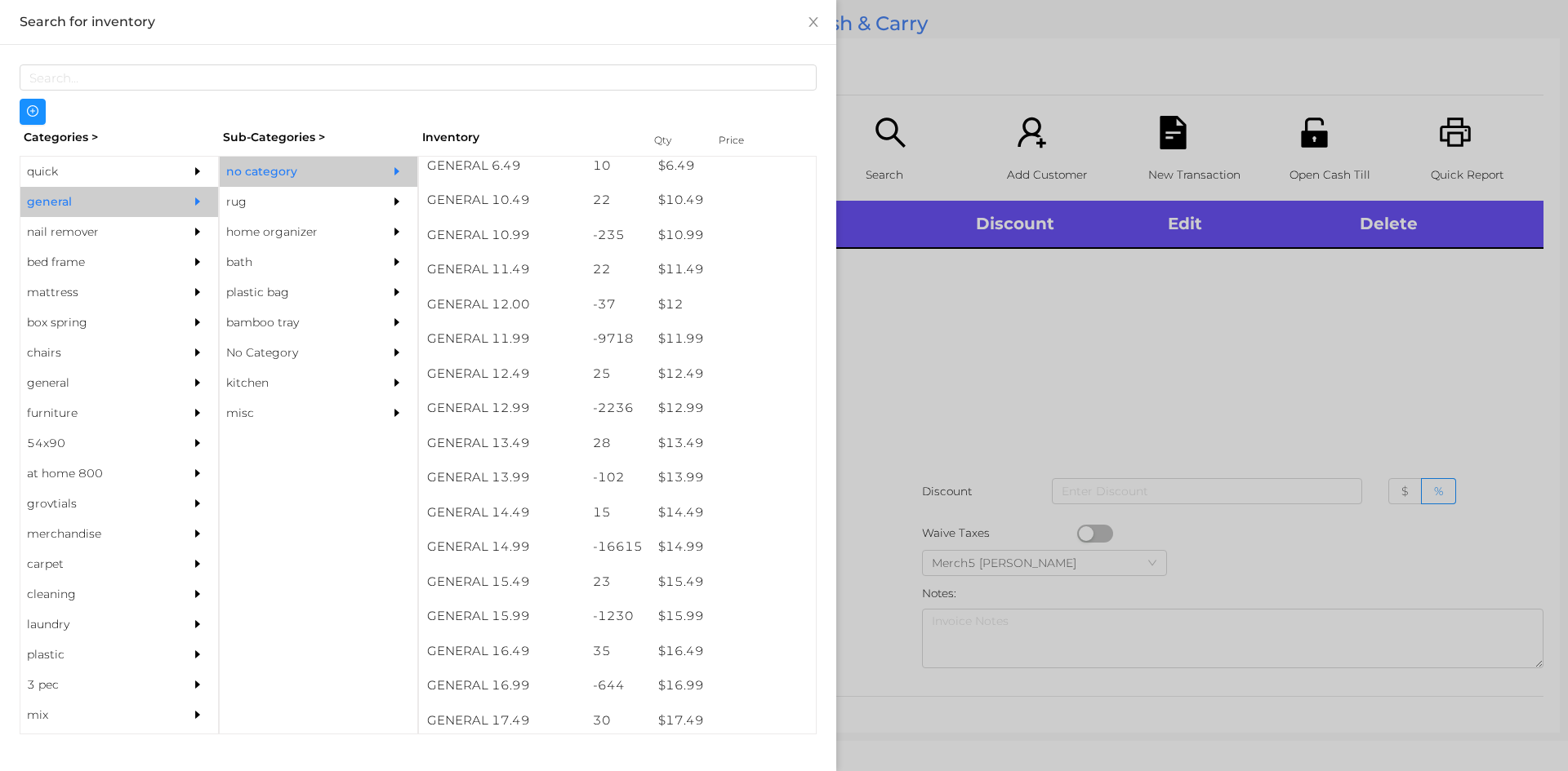
scroll to position [1039, 0]
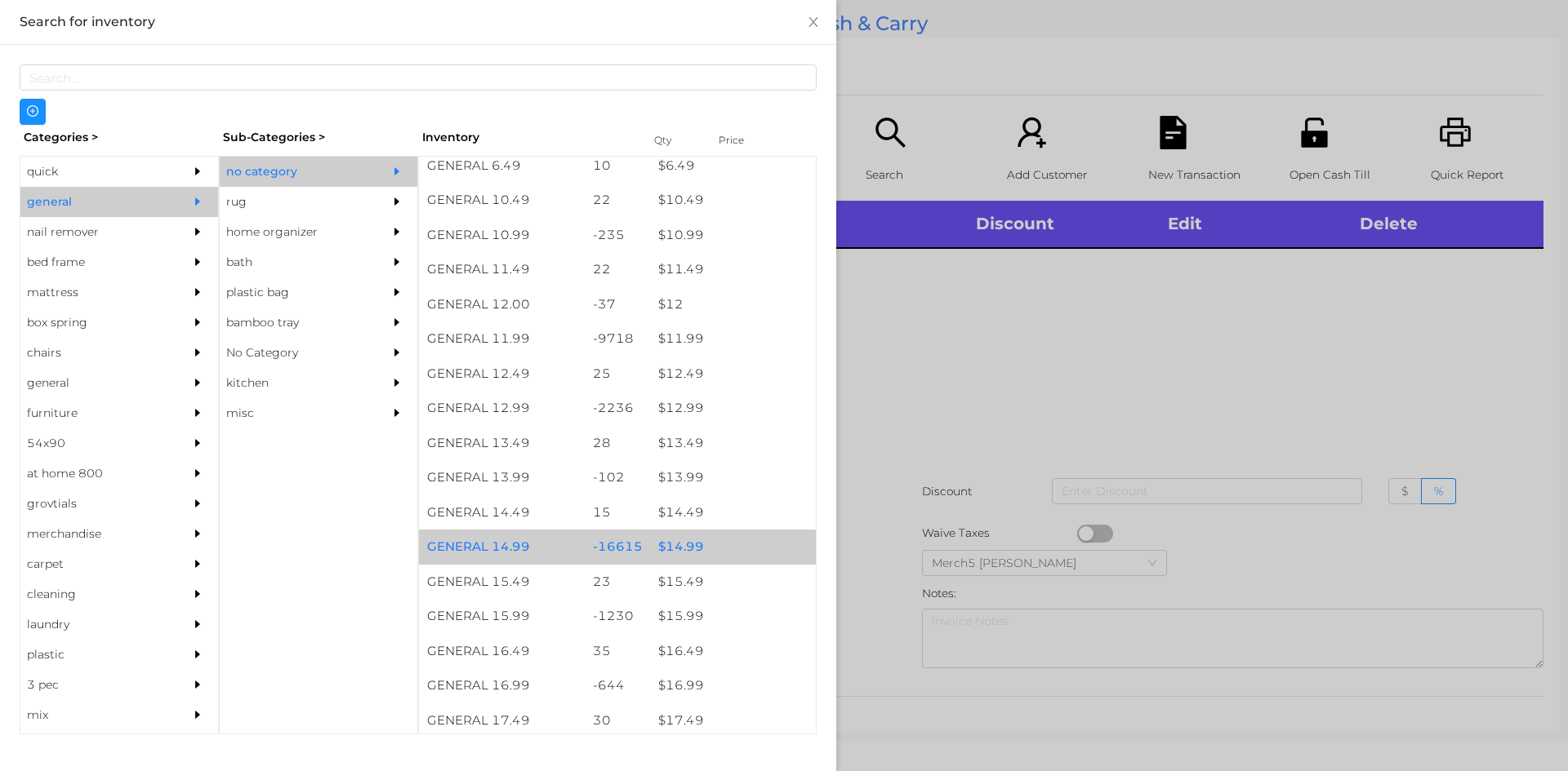
click at [678, 552] on div "$ 14.99" at bounding box center [733, 547] width 166 height 35
click at [671, 552] on div "$ 14.99" at bounding box center [733, 547] width 166 height 35
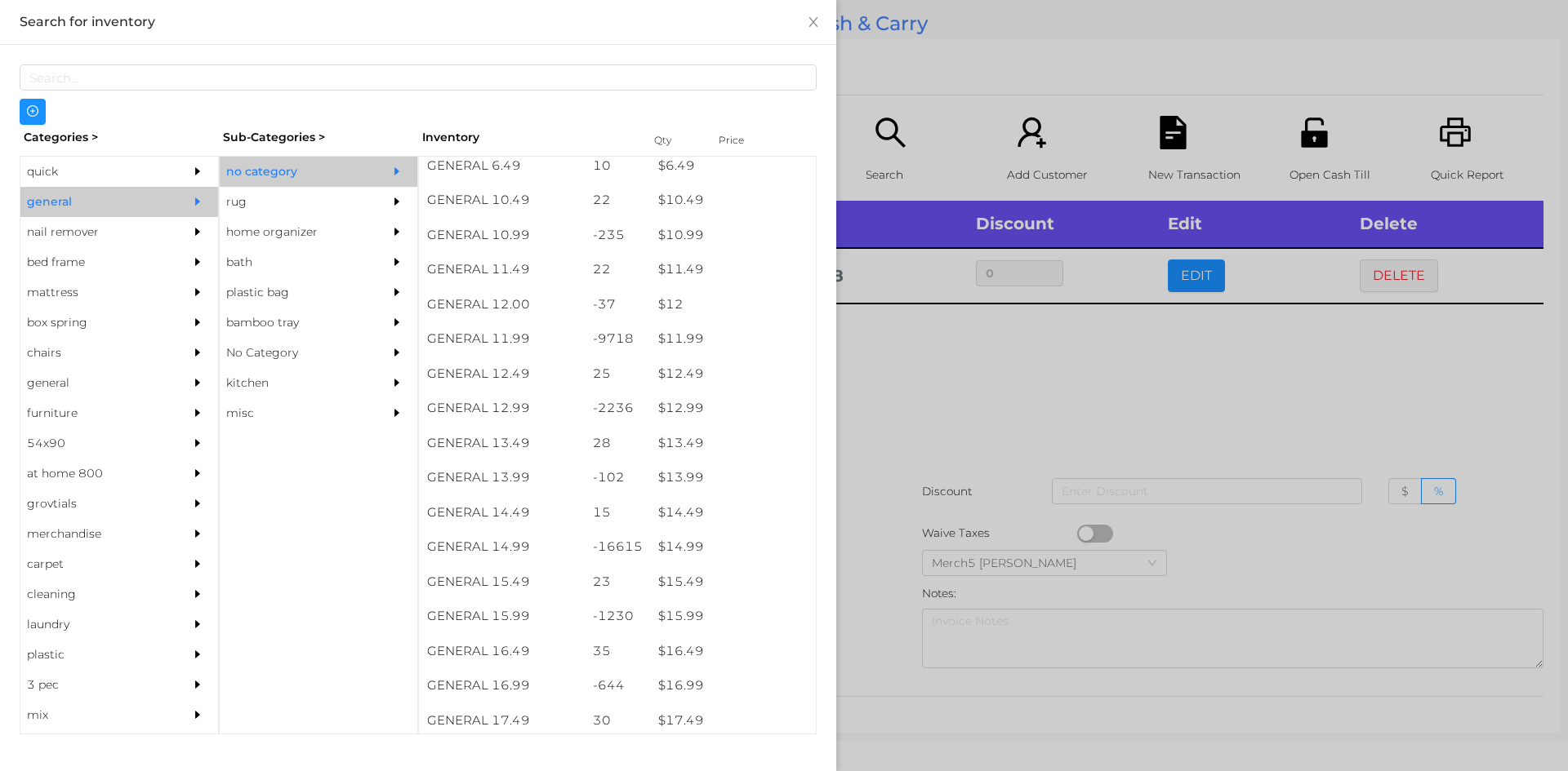
click at [903, 400] on div at bounding box center [784, 386] width 1568 height 771
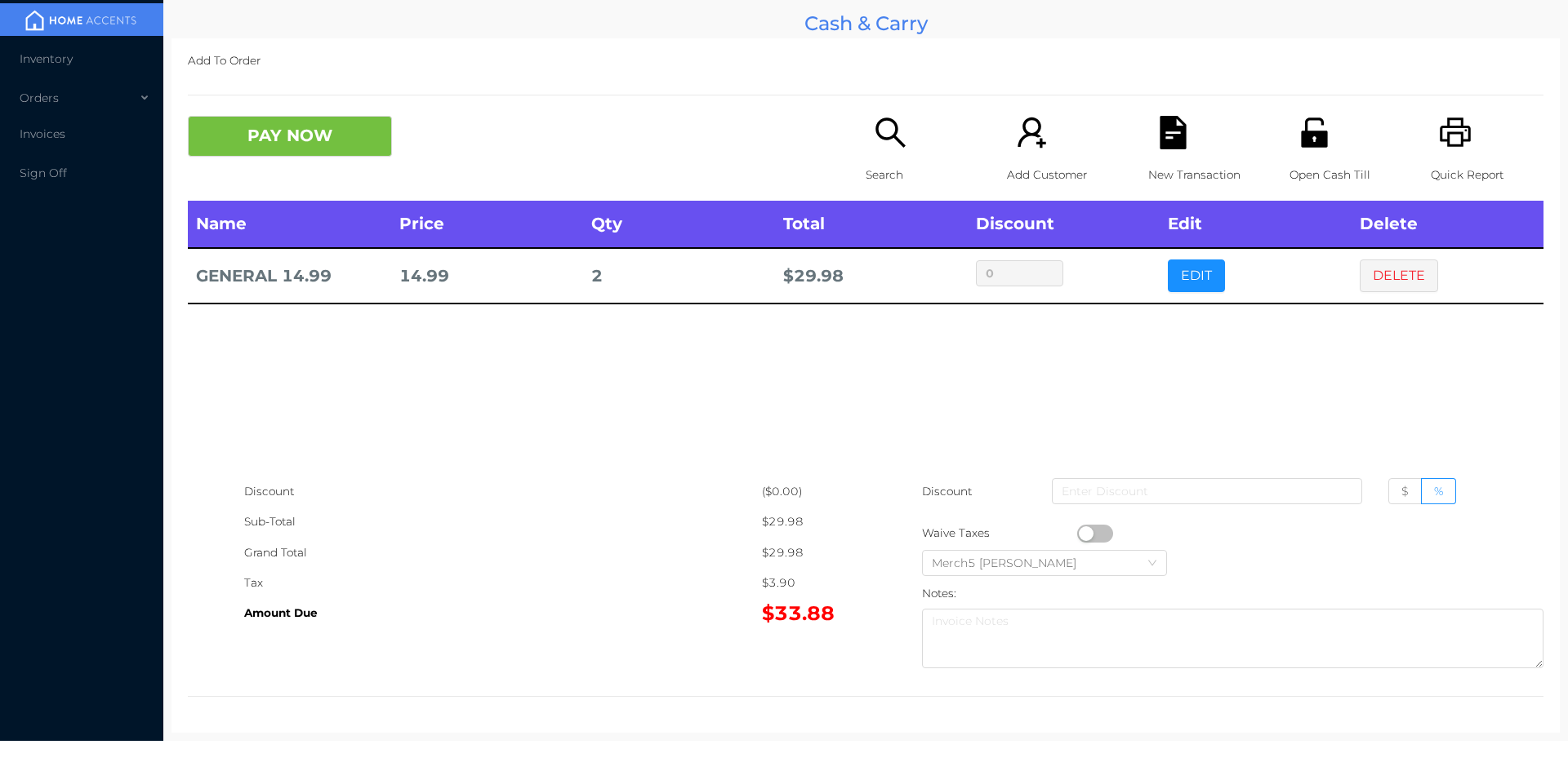
click at [348, 135] on button "PAY NOW" at bounding box center [289, 136] width 204 height 41
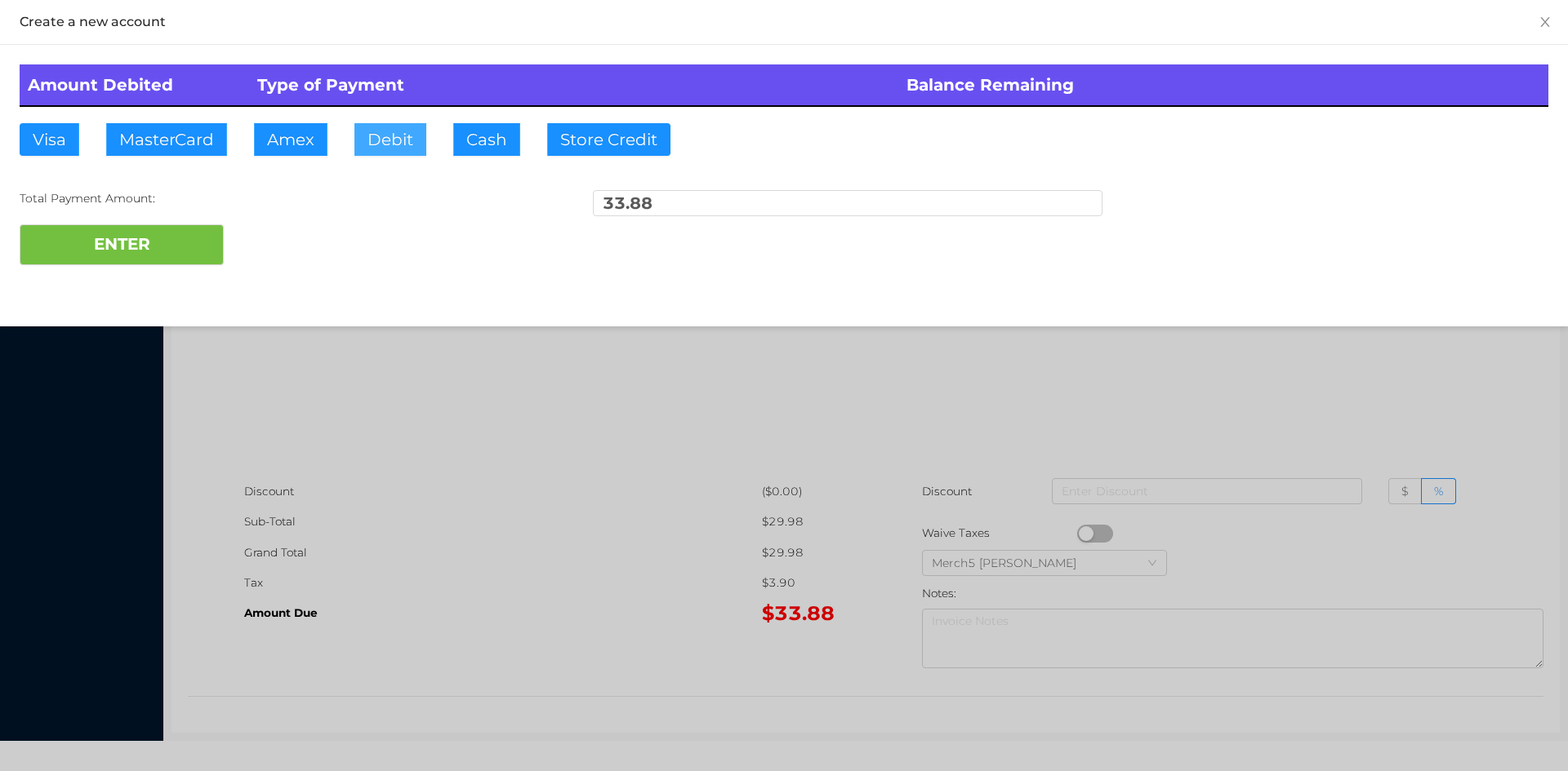
click at [403, 142] on button "Debit" at bounding box center [390, 139] width 72 height 32
click at [146, 247] on button "ENTER" at bounding box center [121, 245] width 204 height 41
